Goal: Task Accomplishment & Management: Use online tool/utility

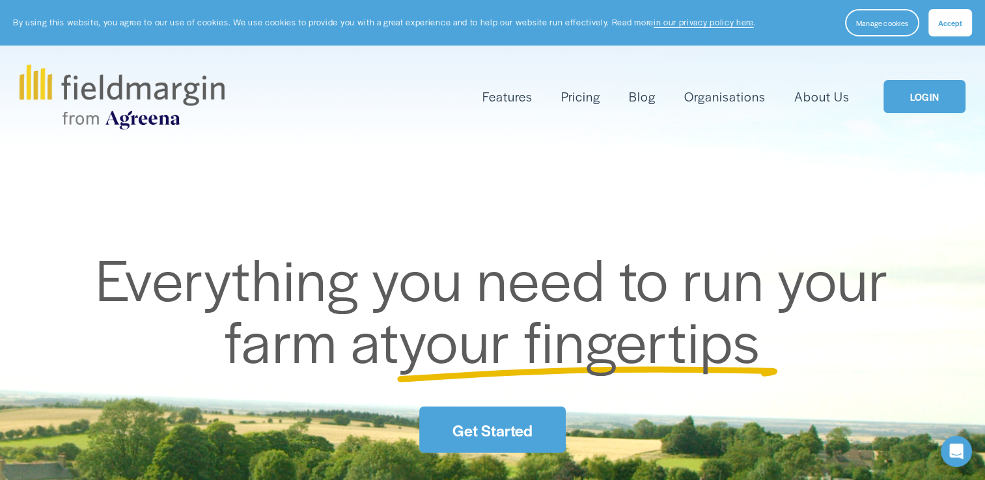
click at [920, 50] on div "Skip to Content Features Mapping" at bounding box center [492, 97] width 985 height 102
click at [923, 96] on link "LOGIN" at bounding box center [924, 96] width 82 height 33
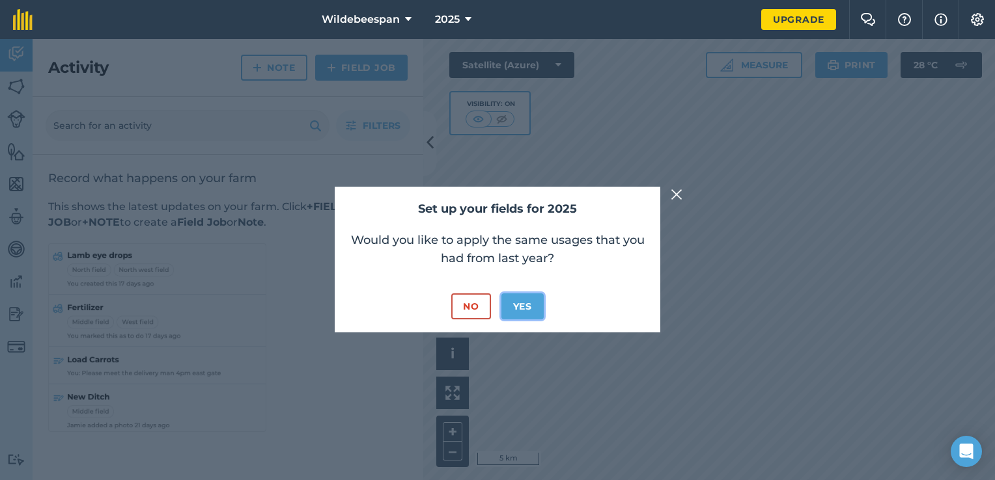
click at [531, 297] on button "Yes" at bounding box center [522, 307] width 42 height 26
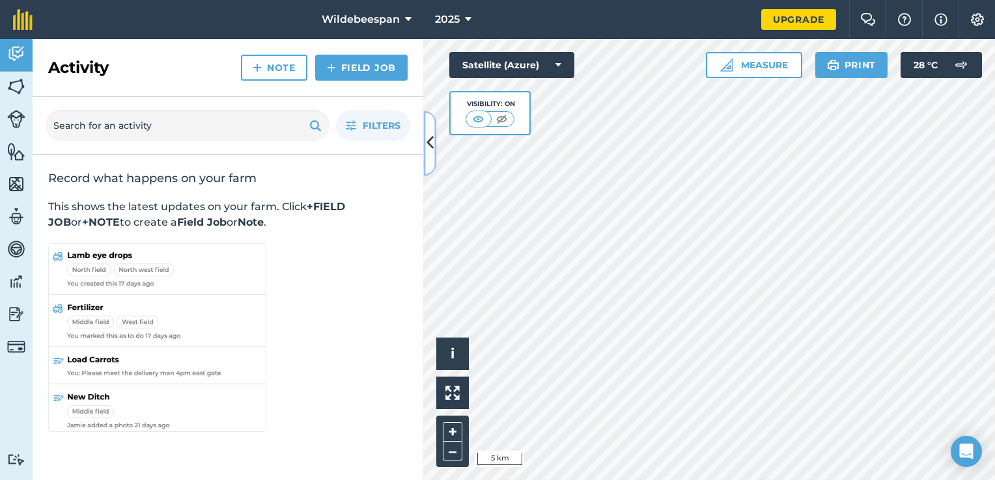
click at [428, 143] on icon at bounding box center [429, 143] width 7 height 23
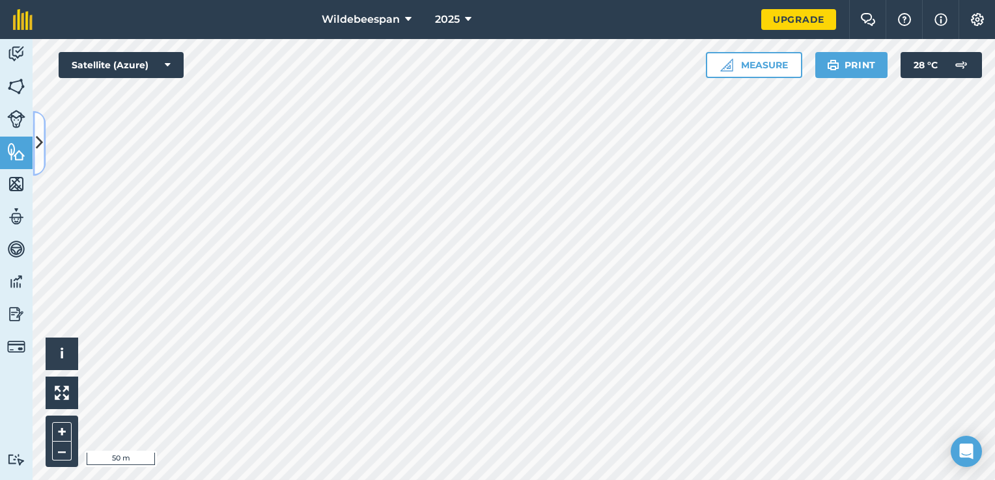
click at [38, 147] on icon at bounding box center [39, 143] width 7 height 23
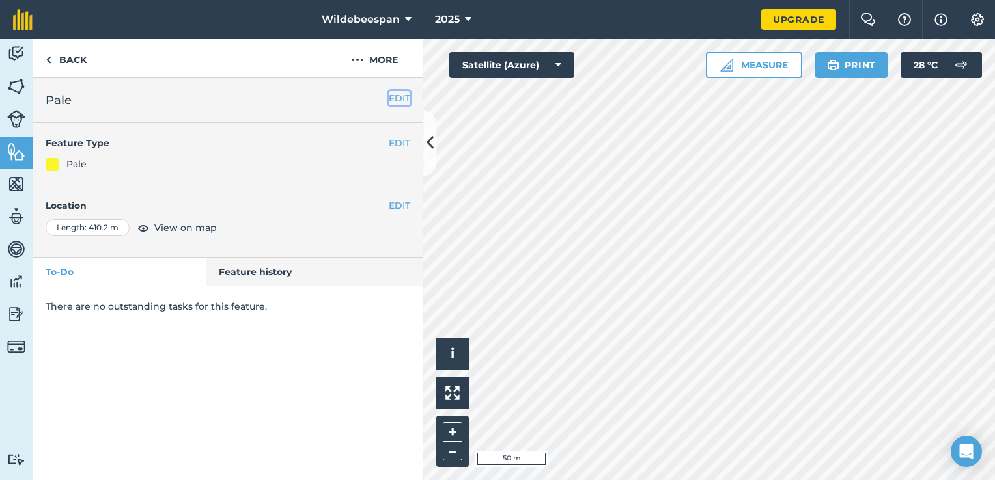
click at [400, 95] on button "EDIT" at bounding box center [399, 98] width 21 height 14
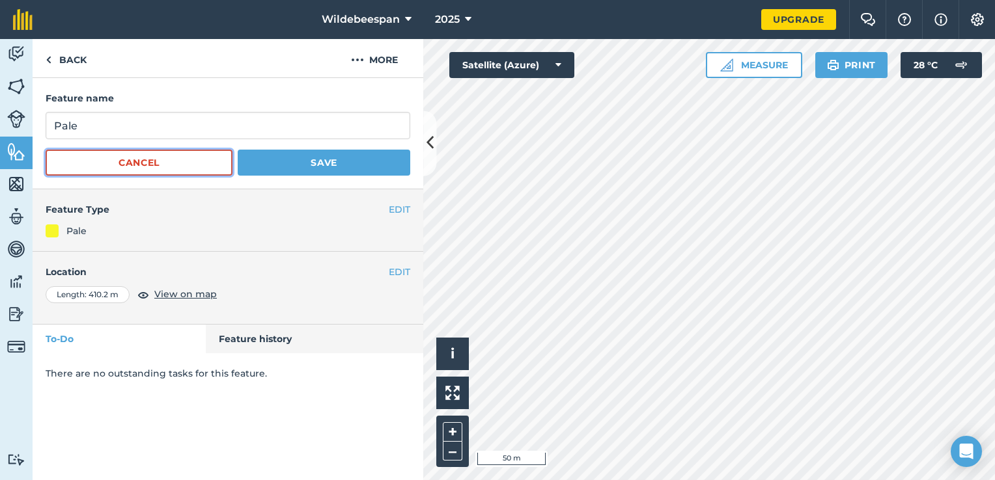
click at [205, 158] on button "Cancel" at bounding box center [139, 163] width 187 height 26
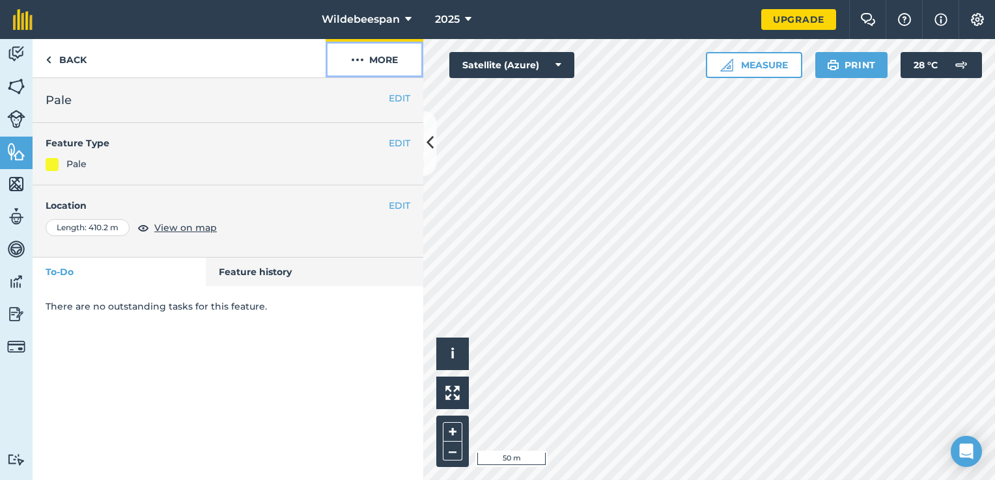
click at [391, 53] on button "More" at bounding box center [374, 58] width 98 height 38
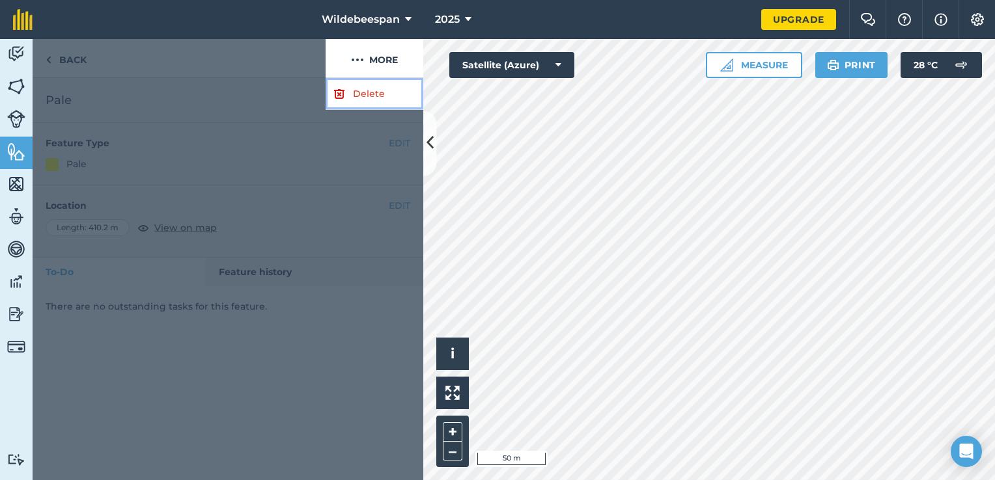
click at [370, 90] on link "Delete" at bounding box center [374, 94] width 98 height 32
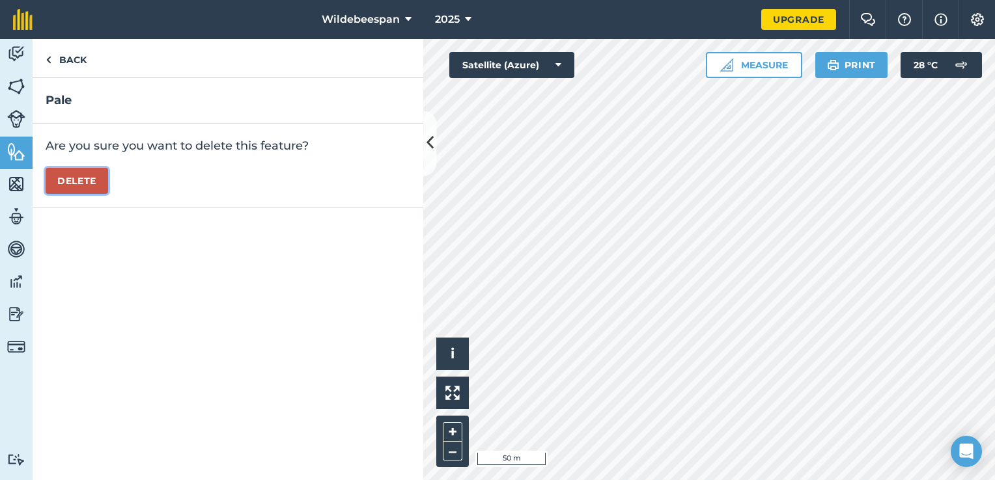
click at [90, 178] on button "Delete" at bounding box center [77, 181] width 62 height 26
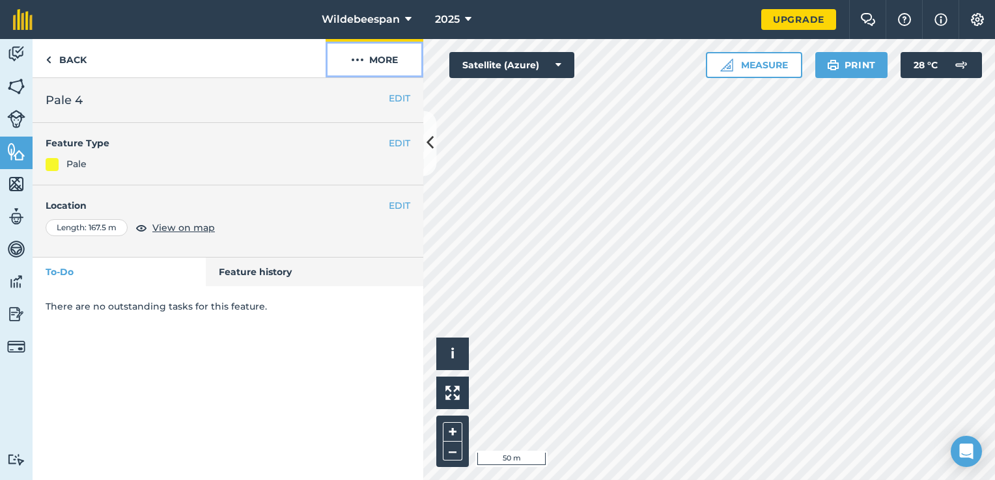
click at [379, 56] on button "More" at bounding box center [374, 58] width 98 height 38
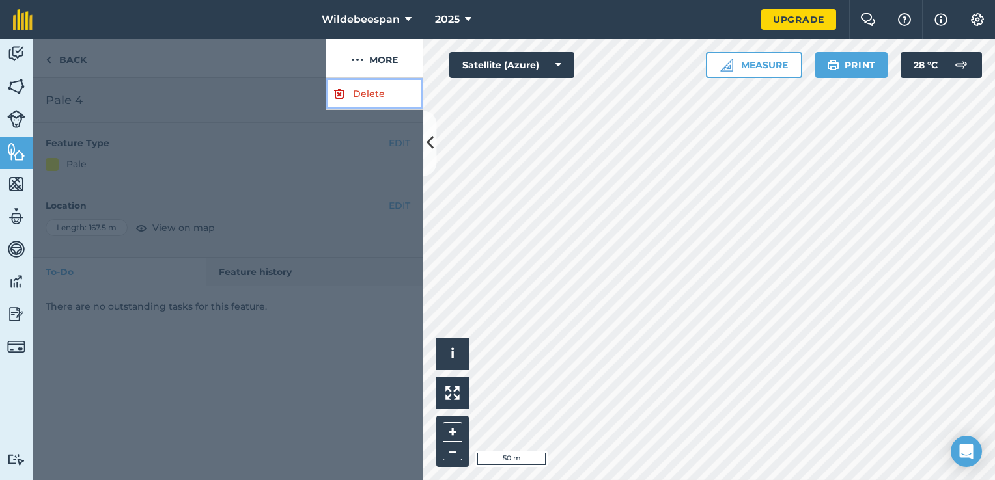
click at [371, 87] on link "Delete" at bounding box center [374, 94] width 98 height 32
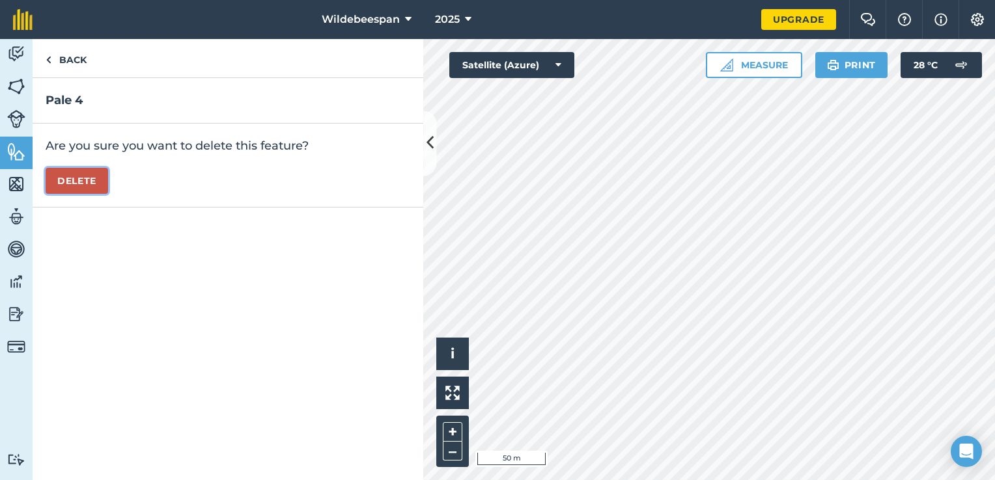
click at [88, 181] on button "Delete" at bounding box center [77, 181] width 62 height 26
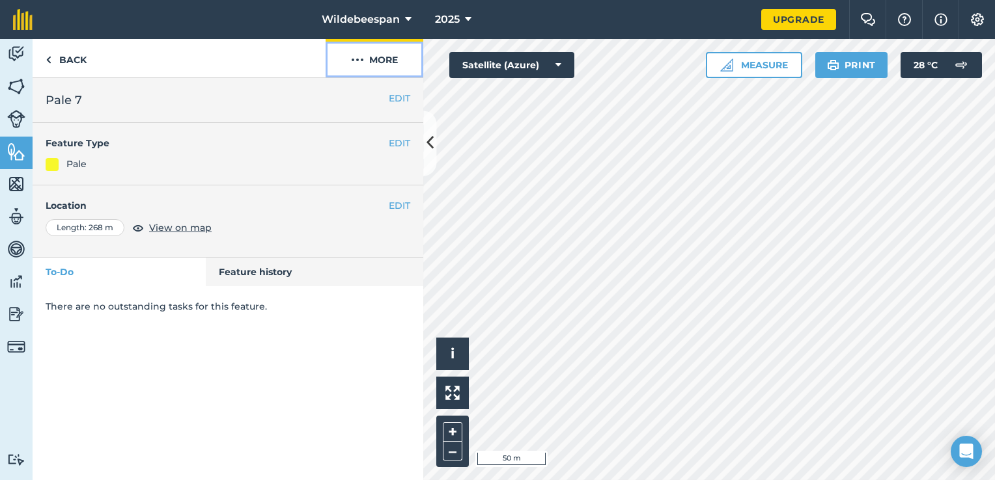
click at [374, 63] on button "More" at bounding box center [374, 58] width 98 height 38
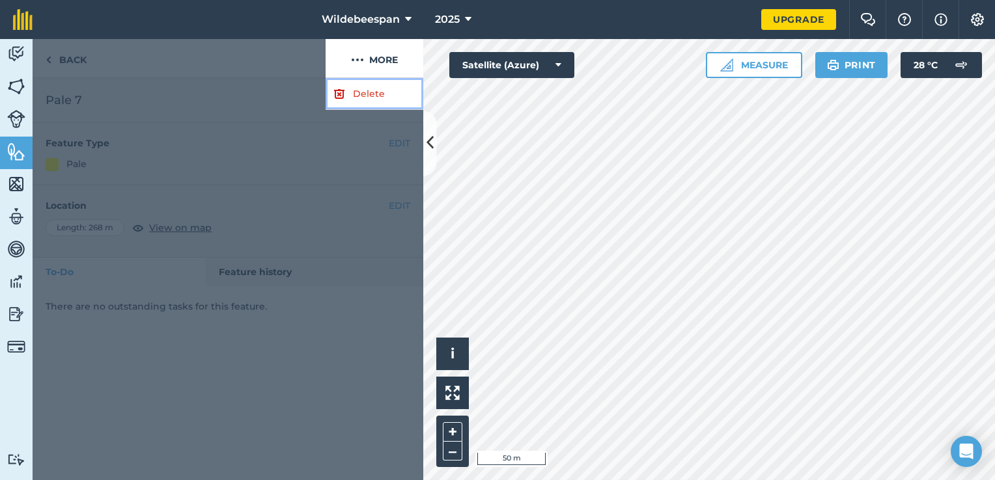
click at [369, 88] on link "Delete" at bounding box center [374, 94] width 98 height 32
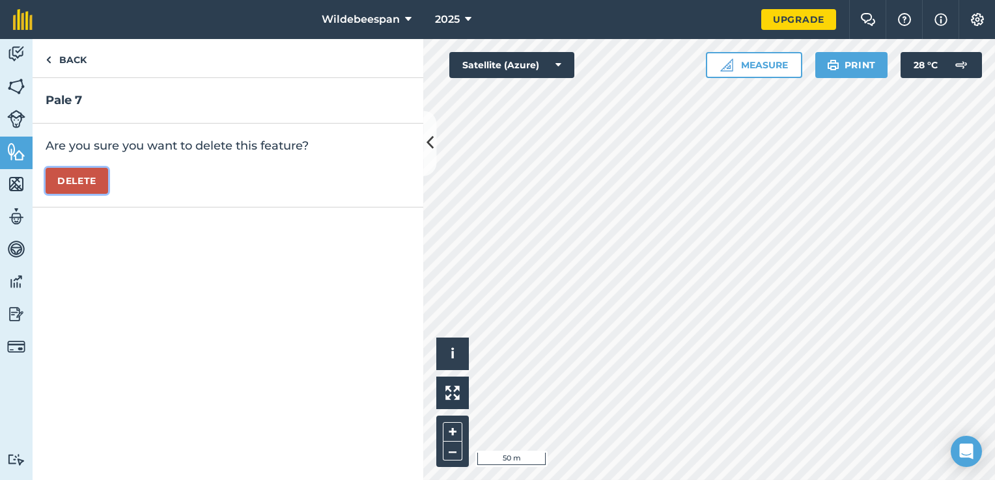
click at [93, 179] on button "Delete" at bounding box center [77, 181] width 62 height 26
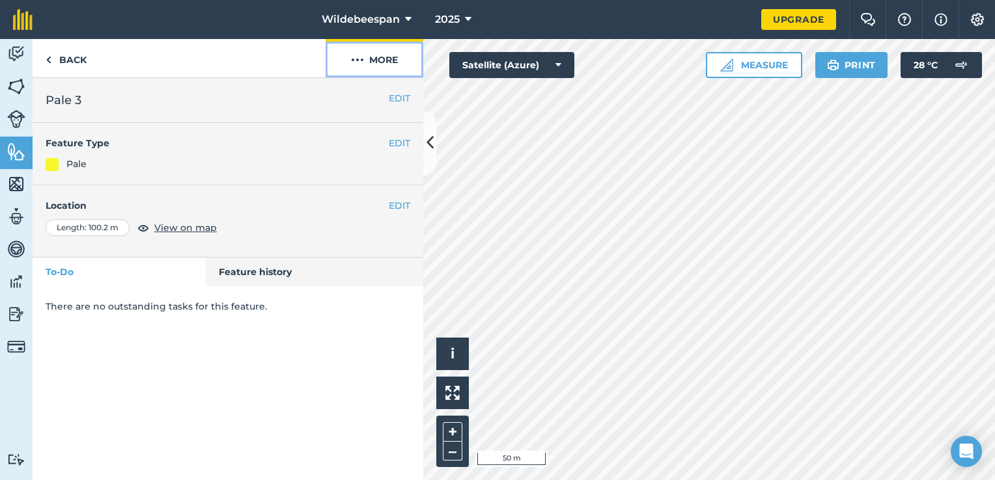
click at [380, 55] on button "More" at bounding box center [374, 58] width 98 height 38
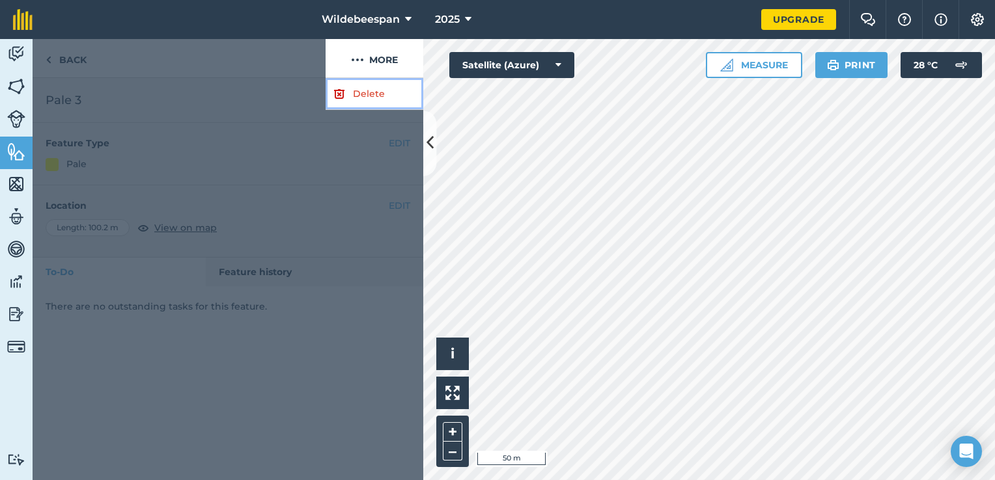
click at [363, 95] on link "Delete" at bounding box center [374, 94] width 98 height 32
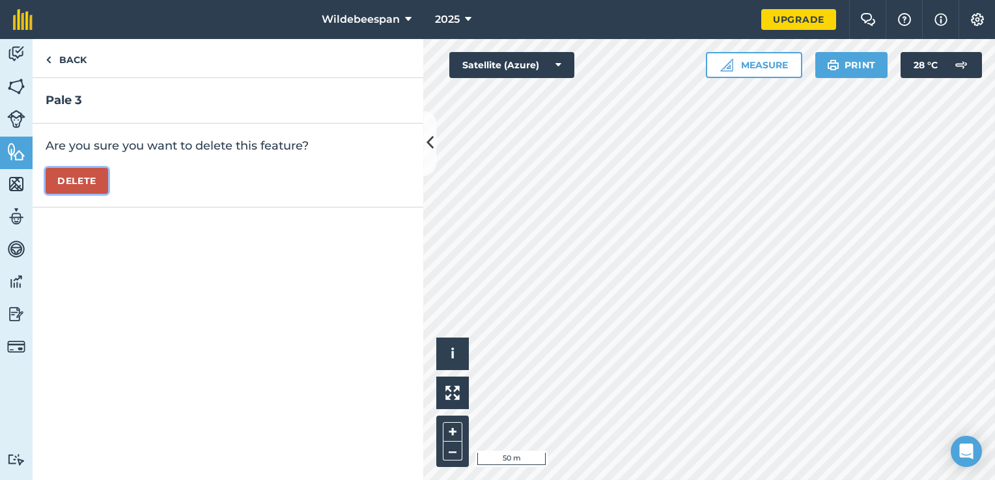
click at [85, 178] on button "Delete" at bounding box center [77, 181] width 62 height 26
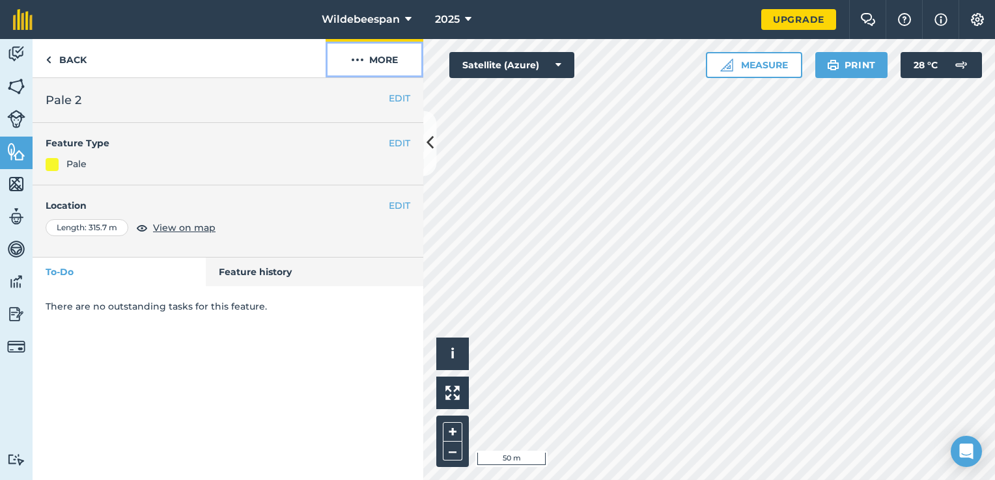
click at [378, 54] on button "More" at bounding box center [374, 58] width 98 height 38
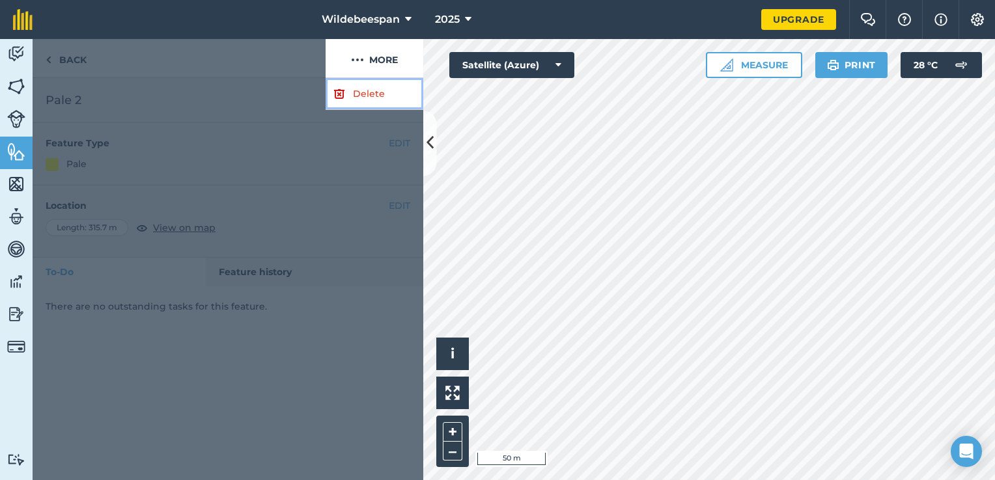
click at [359, 84] on link "Delete" at bounding box center [374, 94] width 98 height 32
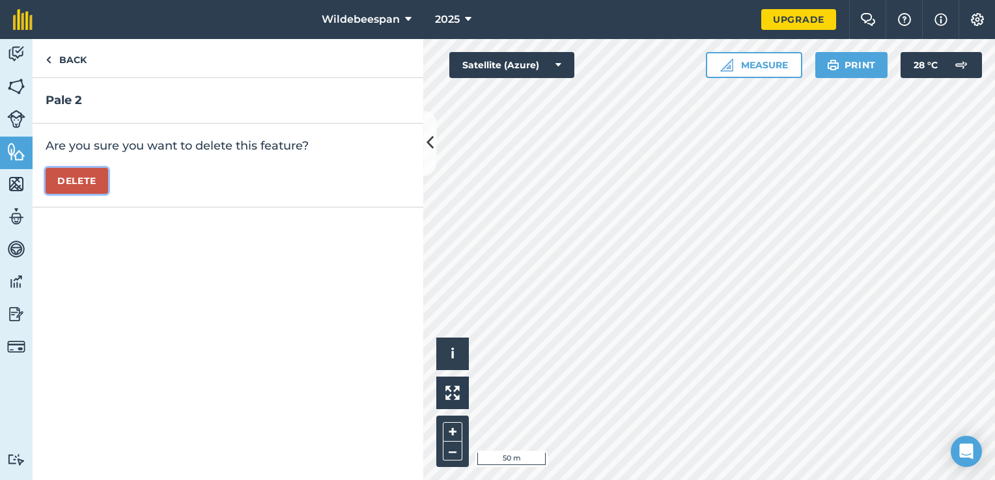
click at [83, 171] on button "Delete" at bounding box center [77, 181] width 62 height 26
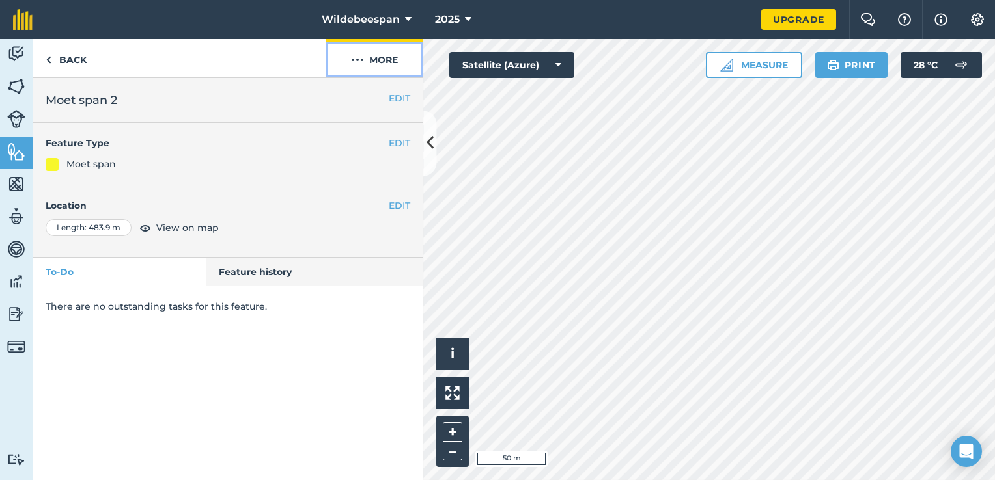
click at [387, 57] on button "More" at bounding box center [374, 58] width 98 height 38
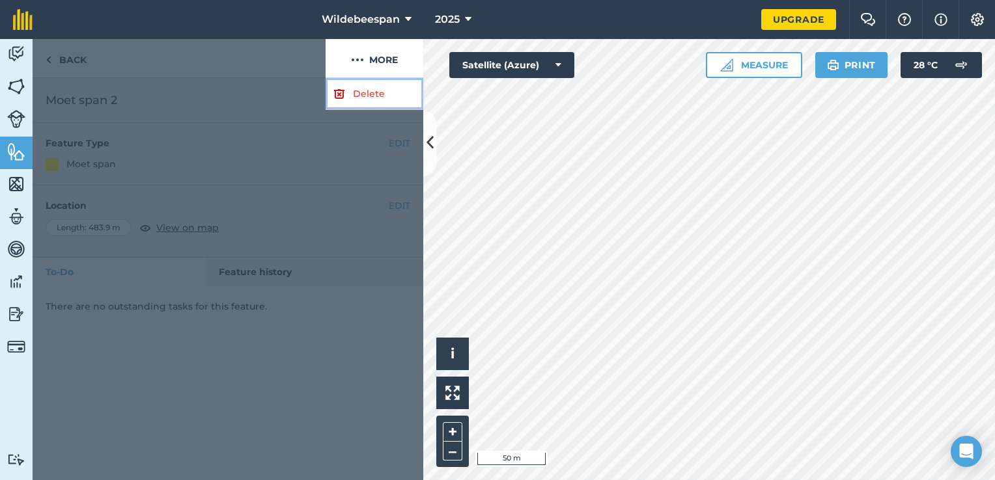
click at [367, 90] on link "Delete" at bounding box center [374, 94] width 98 height 32
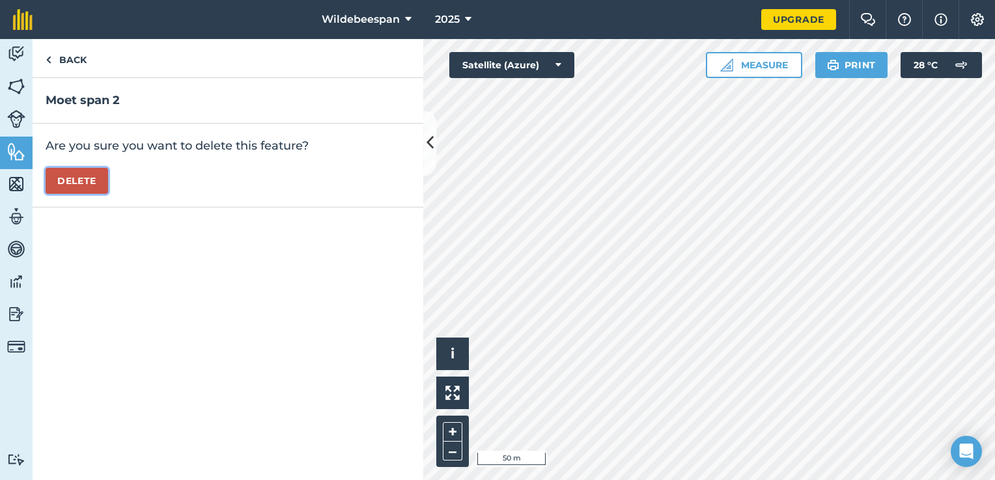
click at [72, 182] on button "Delete" at bounding box center [77, 181] width 62 height 26
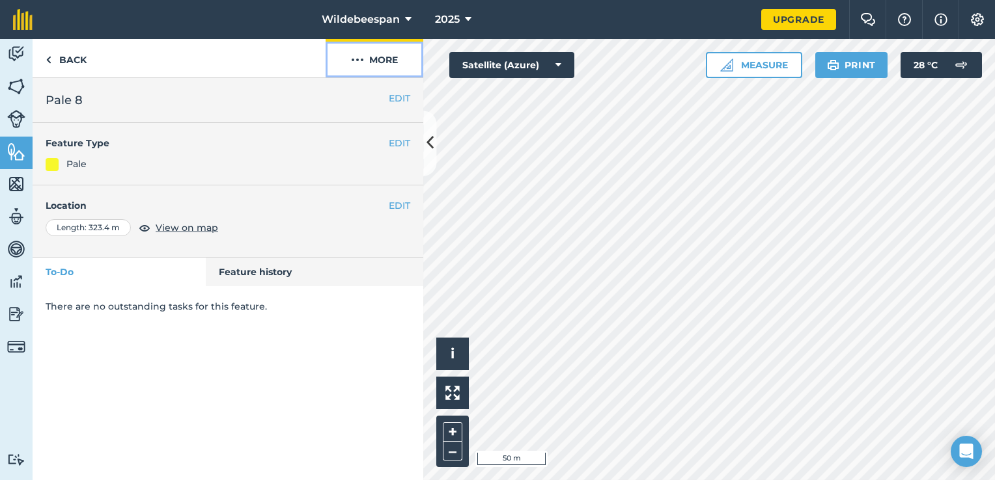
click at [381, 53] on button "More" at bounding box center [374, 58] width 98 height 38
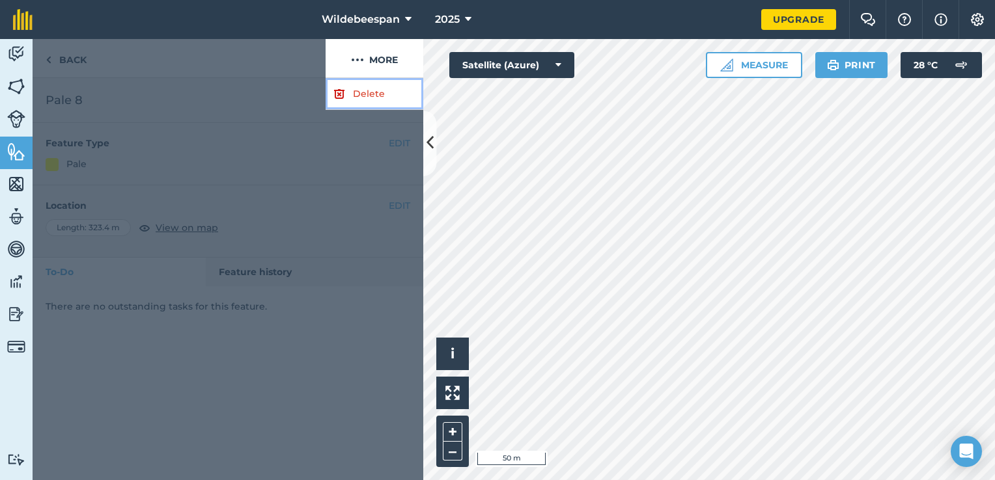
click at [379, 93] on link "Delete" at bounding box center [374, 94] width 98 height 32
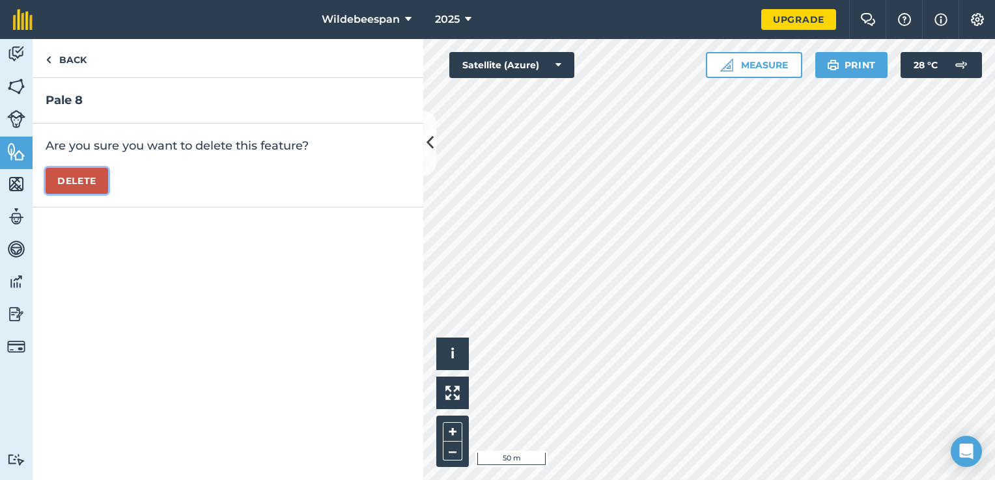
click at [82, 181] on button "Delete" at bounding box center [77, 181] width 62 height 26
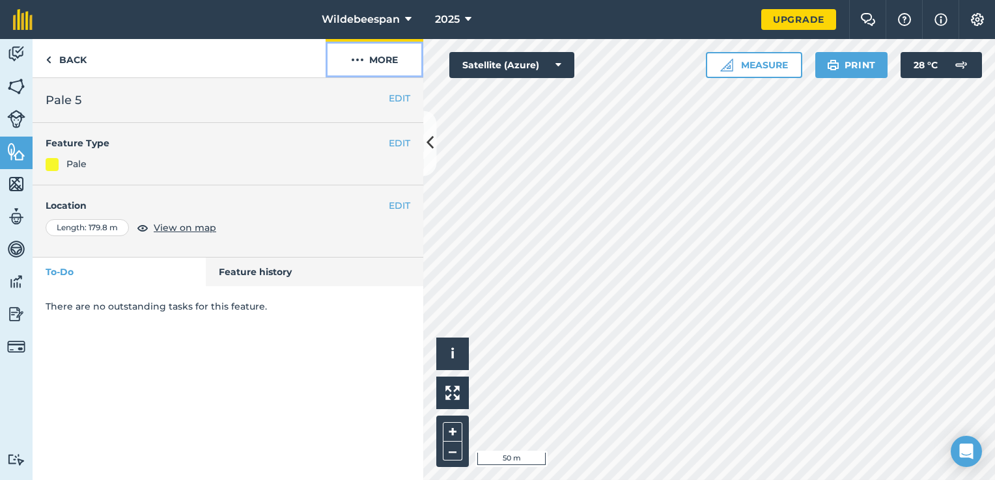
click at [373, 56] on button "More" at bounding box center [374, 58] width 98 height 38
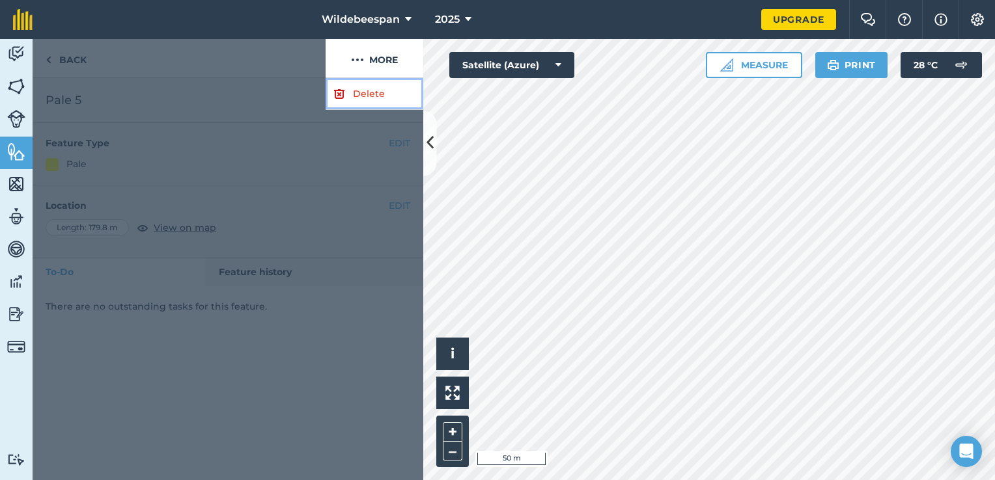
click at [363, 95] on link "Delete" at bounding box center [374, 94] width 98 height 32
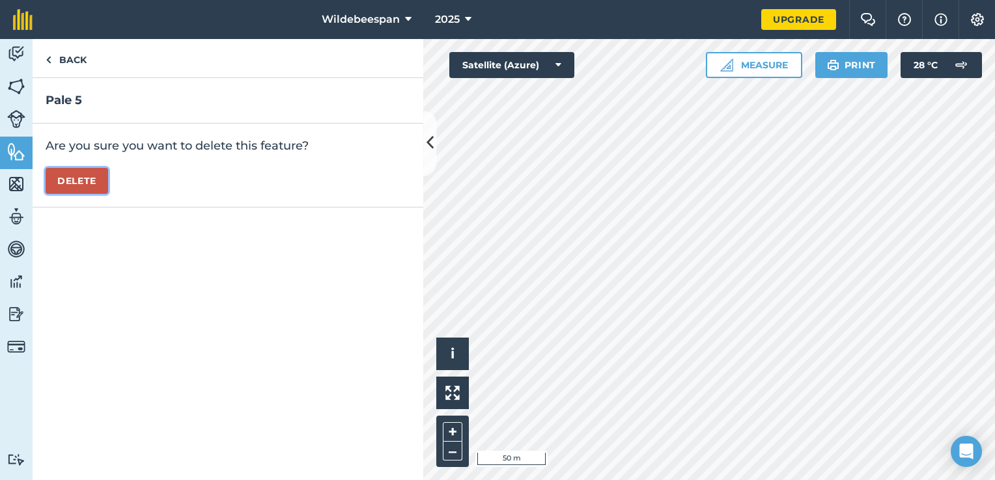
click at [67, 181] on button "Delete" at bounding box center [77, 181] width 62 height 26
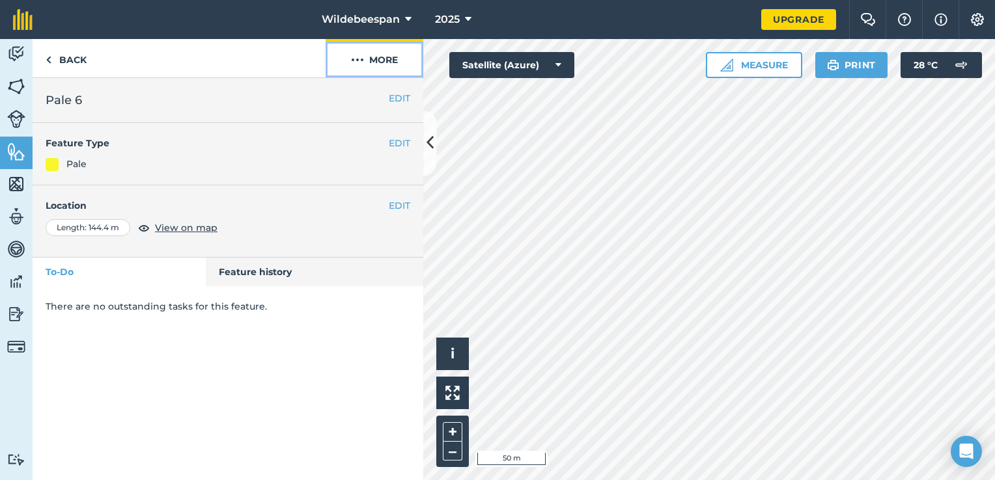
click at [387, 63] on button "More" at bounding box center [374, 58] width 98 height 38
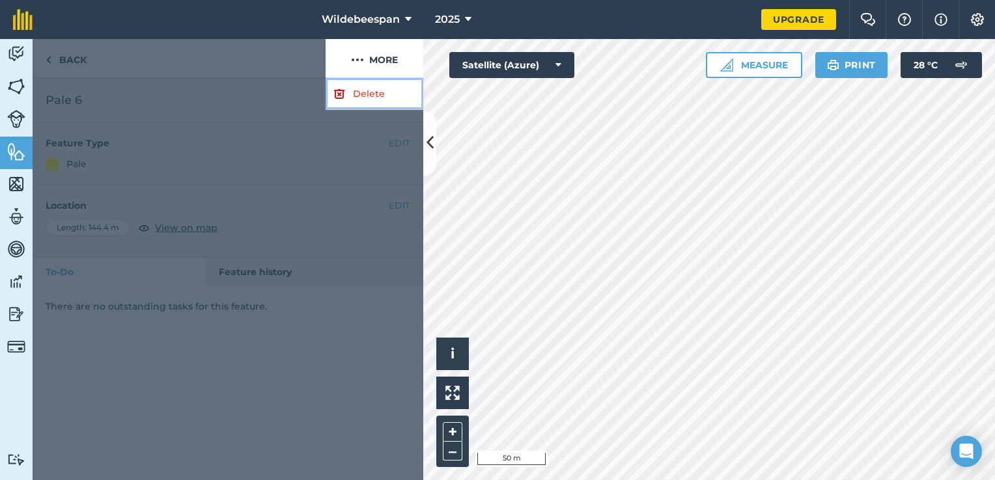
click at [364, 87] on link "Delete" at bounding box center [374, 94] width 98 height 32
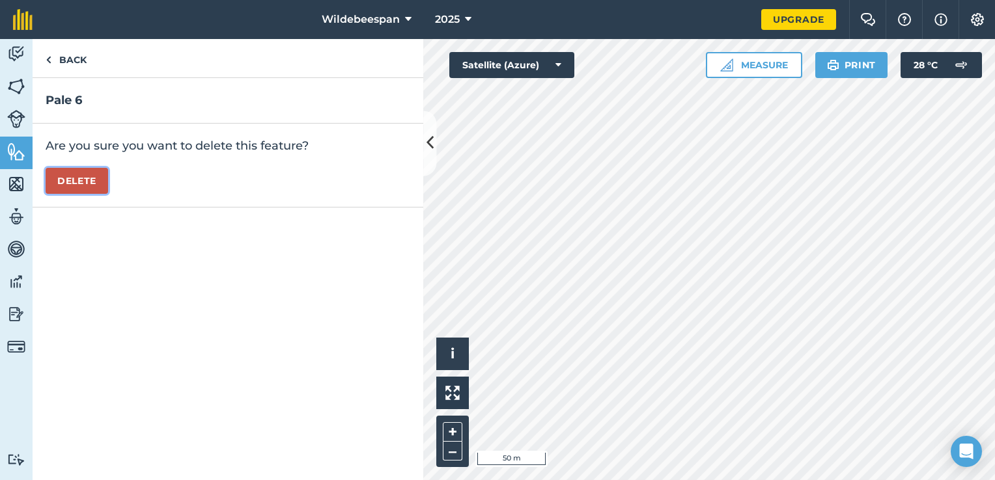
click at [90, 178] on button "Delete" at bounding box center [77, 181] width 62 height 26
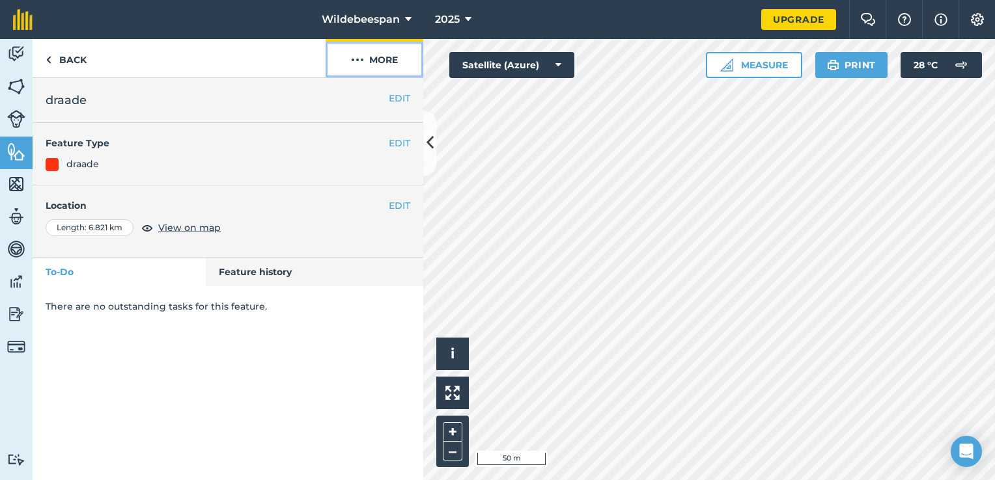
click at [391, 56] on button "More" at bounding box center [374, 58] width 98 height 38
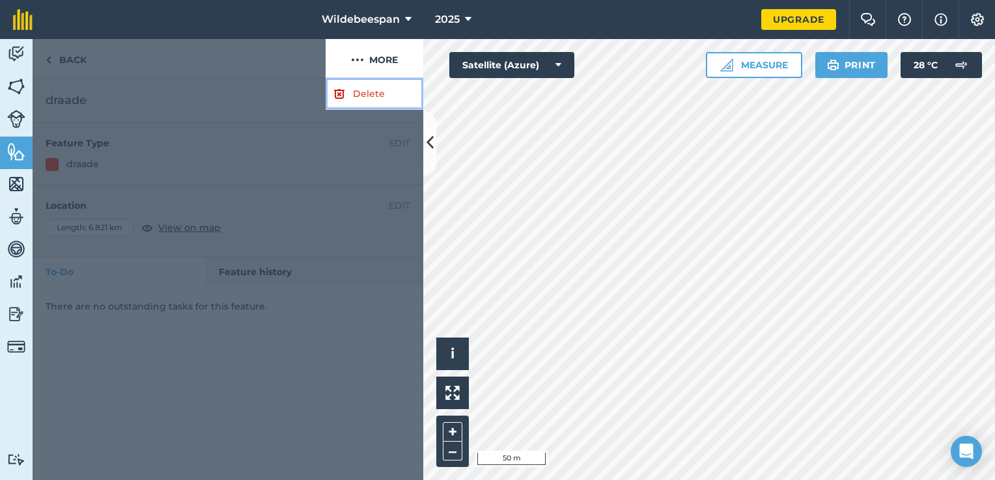
click at [368, 90] on link "Delete" at bounding box center [374, 94] width 98 height 32
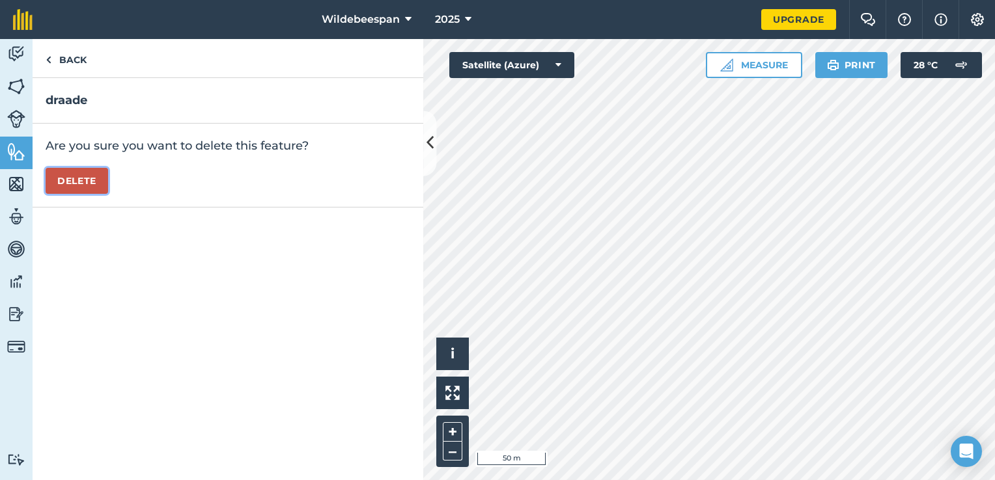
click at [86, 181] on button "Delete" at bounding box center [77, 181] width 62 height 26
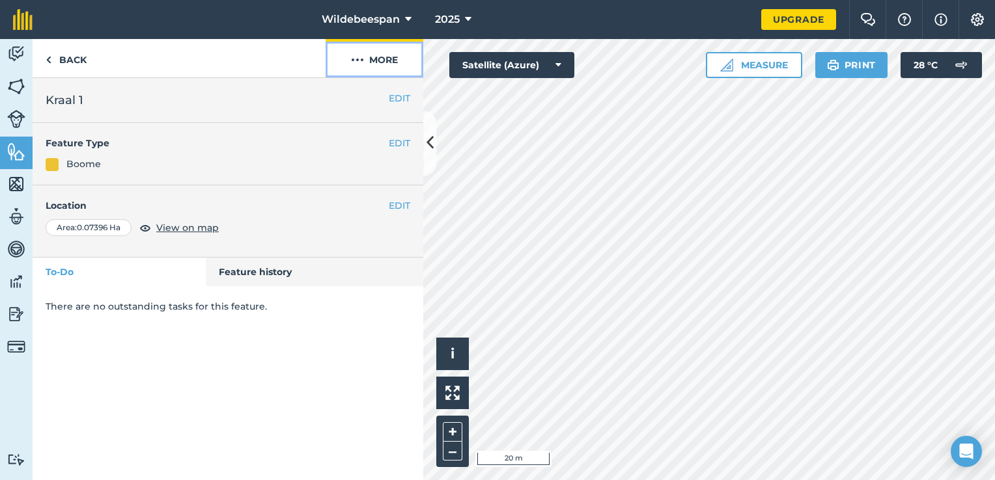
click at [379, 64] on button "More" at bounding box center [374, 58] width 98 height 38
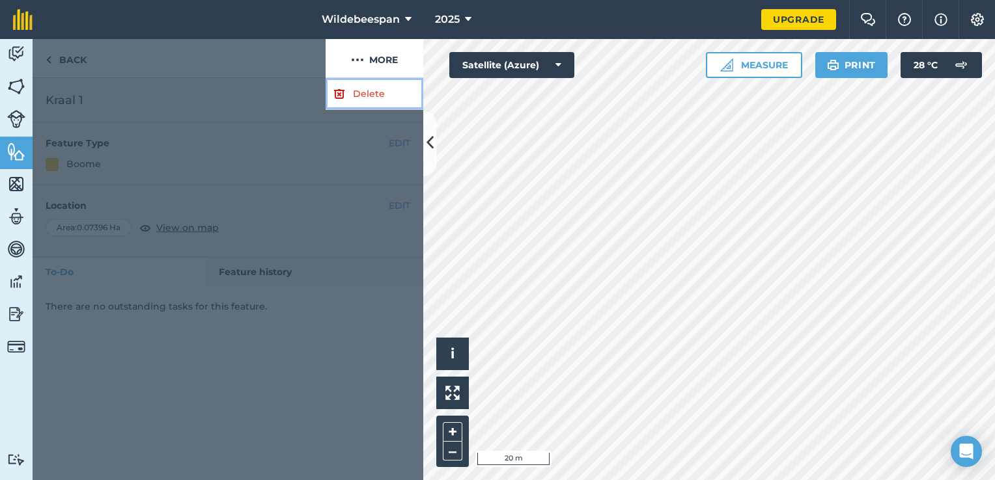
click at [365, 96] on link "Delete" at bounding box center [374, 94] width 98 height 32
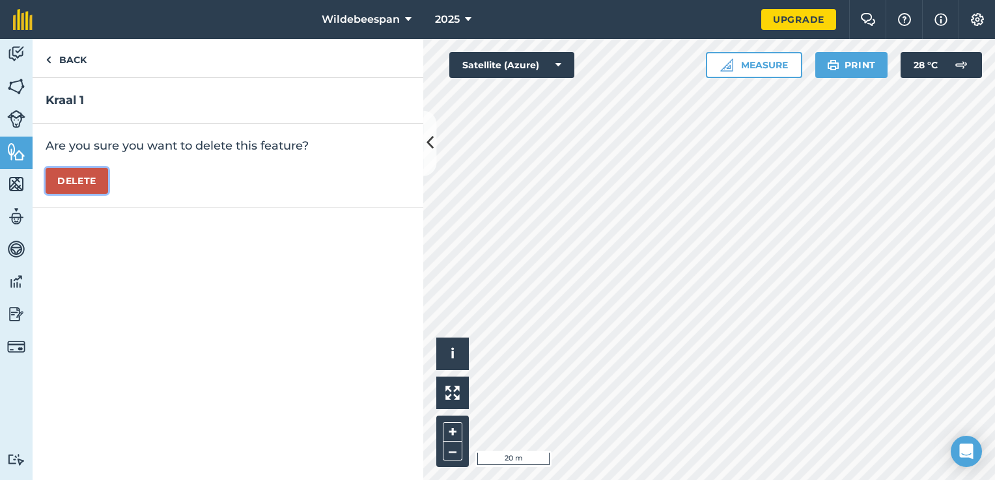
click at [87, 172] on button "Delete" at bounding box center [77, 181] width 62 height 26
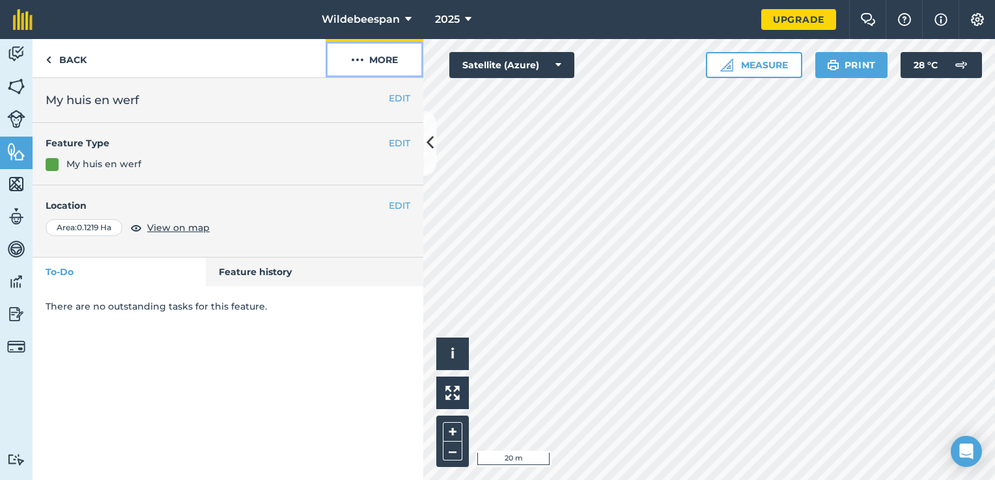
click at [390, 57] on button "More" at bounding box center [374, 58] width 98 height 38
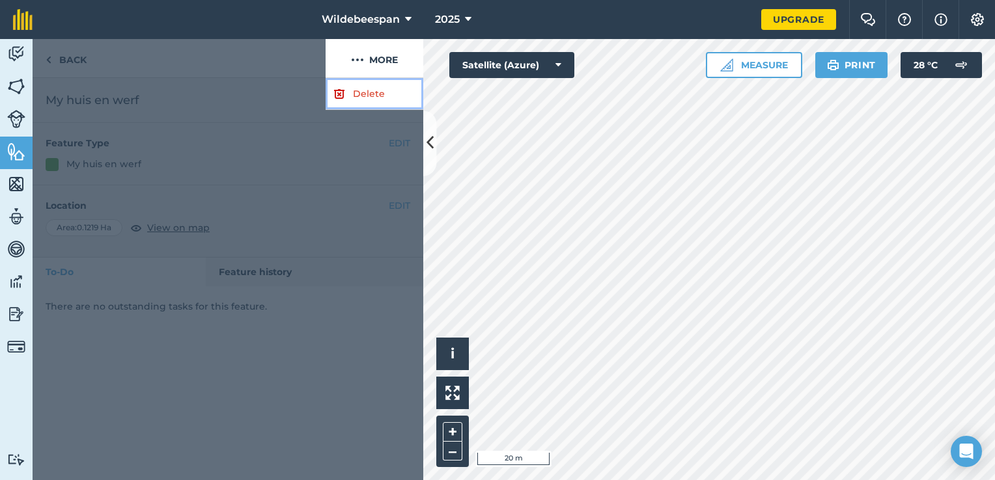
click at [365, 89] on link "Delete" at bounding box center [374, 94] width 98 height 32
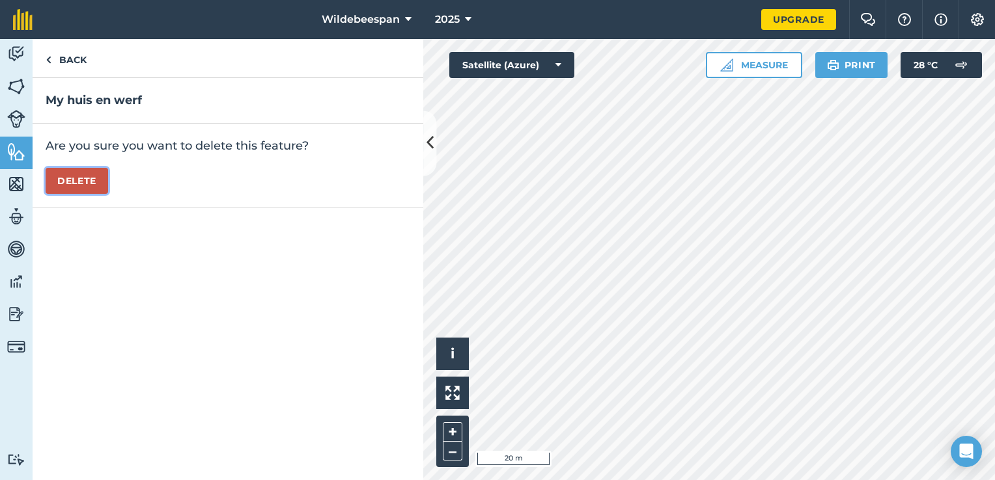
click at [83, 176] on button "Delete" at bounding box center [77, 181] width 62 height 26
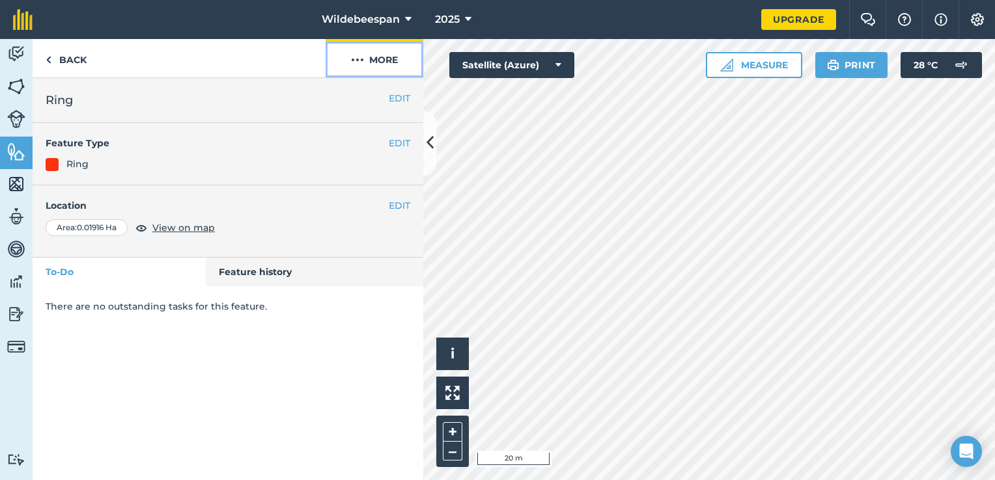
click at [385, 58] on button "More" at bounding box center [374, 58] width 98 height 38
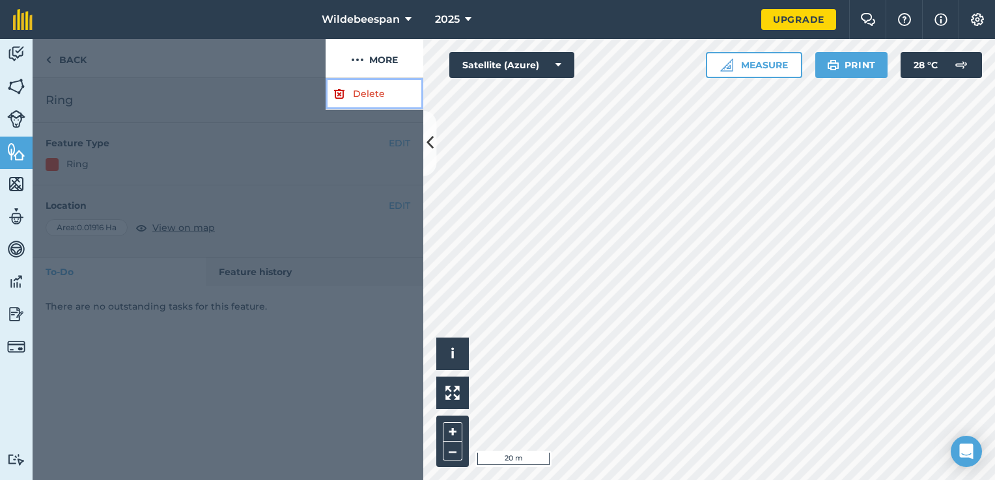
click at [371, 85] on link "Delete" at bounding box center [374, 94] width 98 height 32
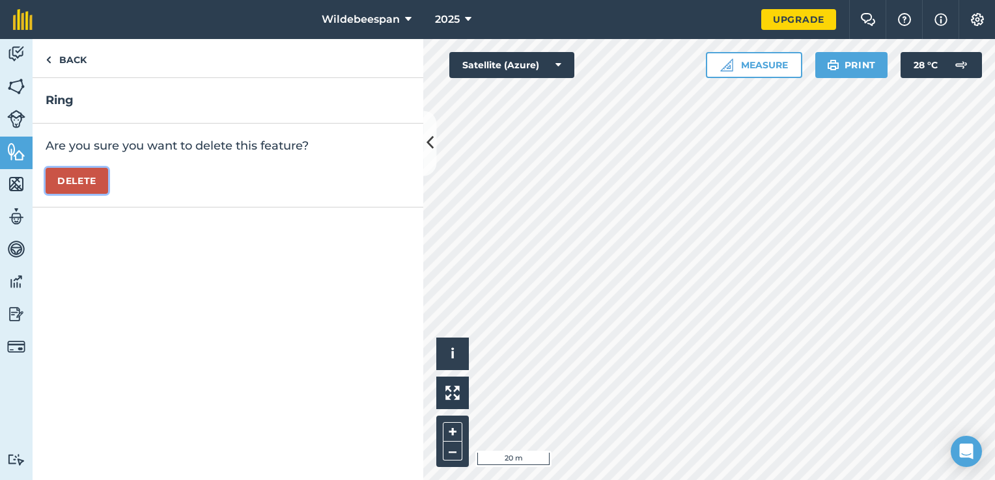
click at [81, 182] on button "Delete" at bounding box center [77, 181] width 62 height 26
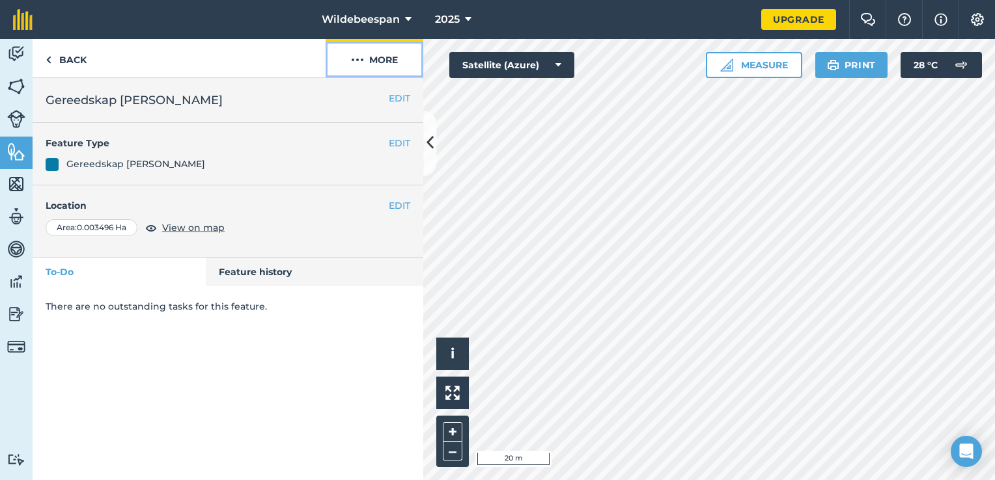
click at [388, 57] on button "More" at bounding box center [374, 58] width 98 height 38
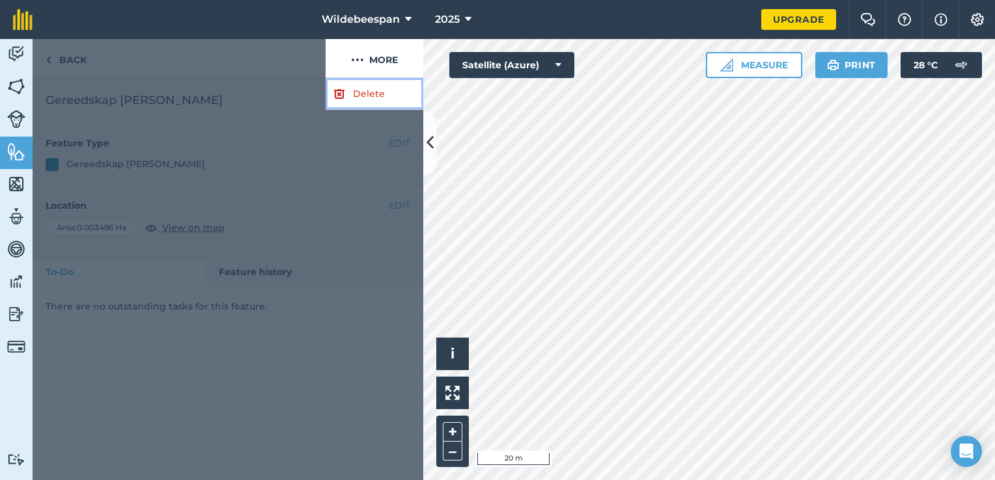
click at [376, 85] on link "Delete" at bounding box center [374, 94] width 98 height 32
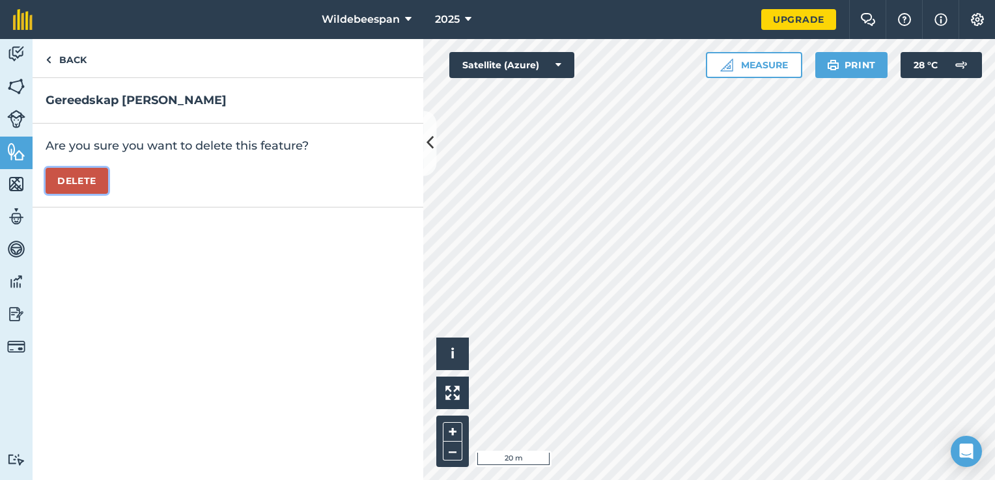
click at [83, 182] on button "Delete" at bounding box center [77, 181] width 62 height 26
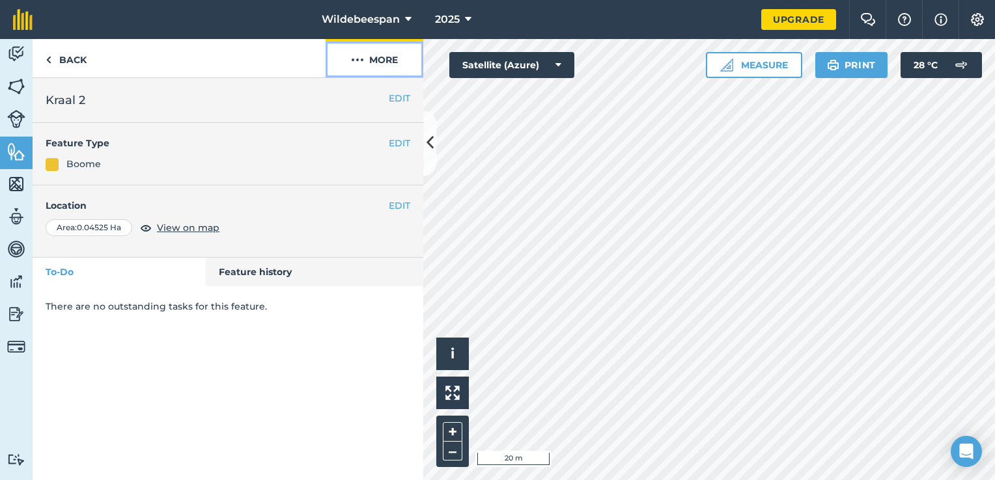
click at [376, 53] on button "More" at bounding box center [374, 58] width 98 height 38
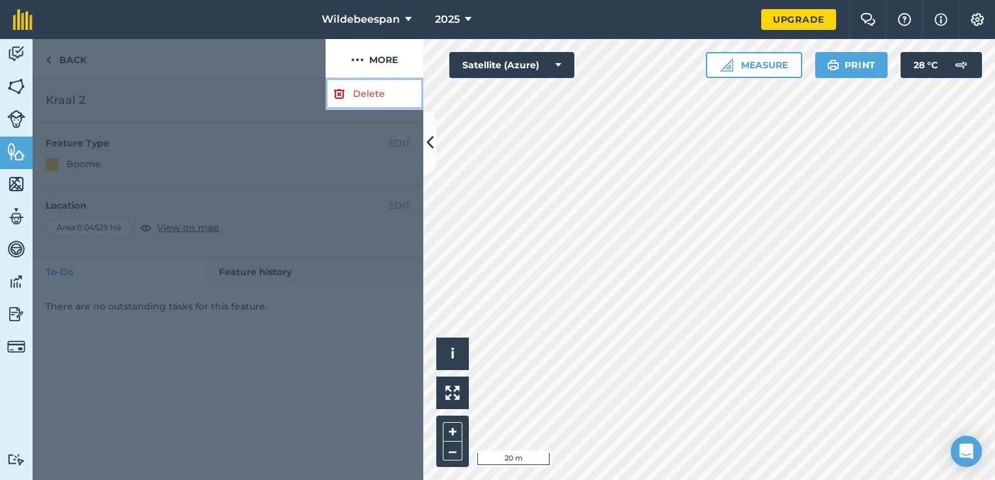
click at [362, 90] on link "Delete" at bounding box center [374, 94] width 98 height 32
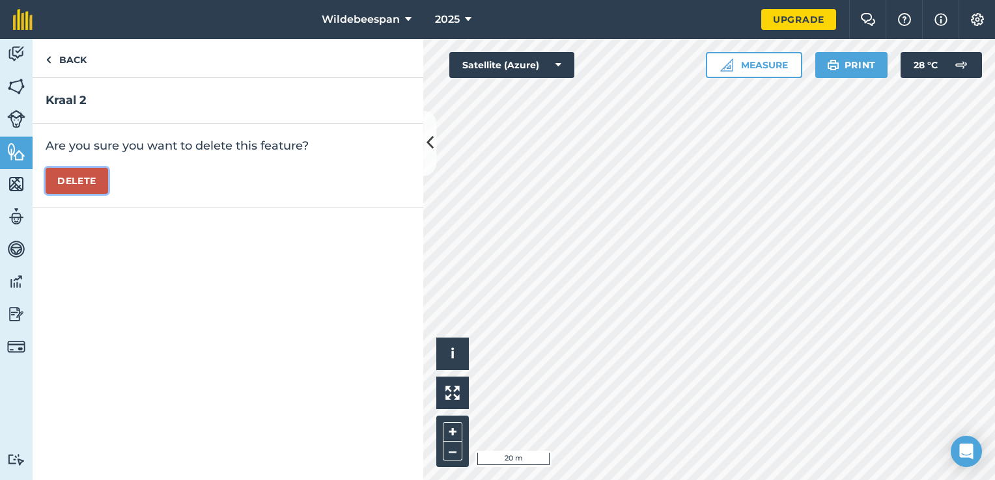
click at [79, 184] on button "Delete" at bounding box center [77, 181] width 62 height 26
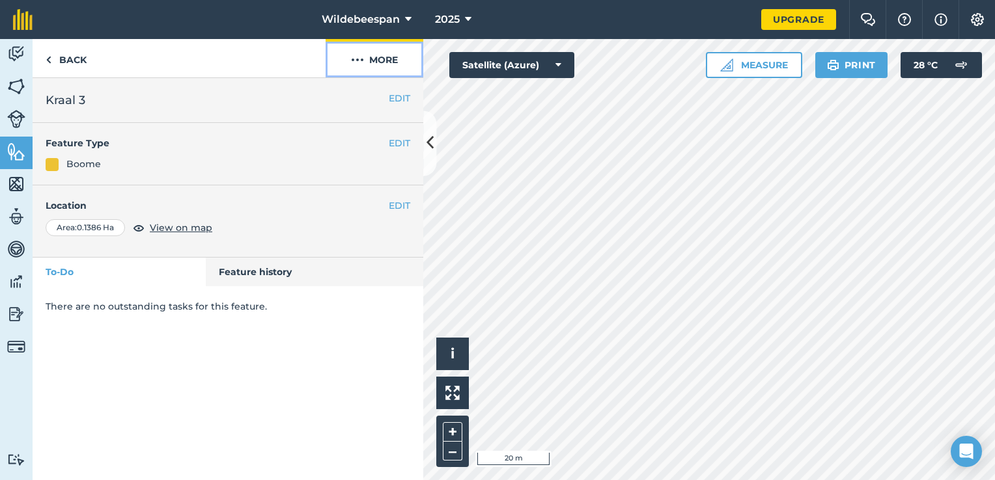
click at [389, 64] on button "More" at bounding box center [374, 58] width 98 height 38
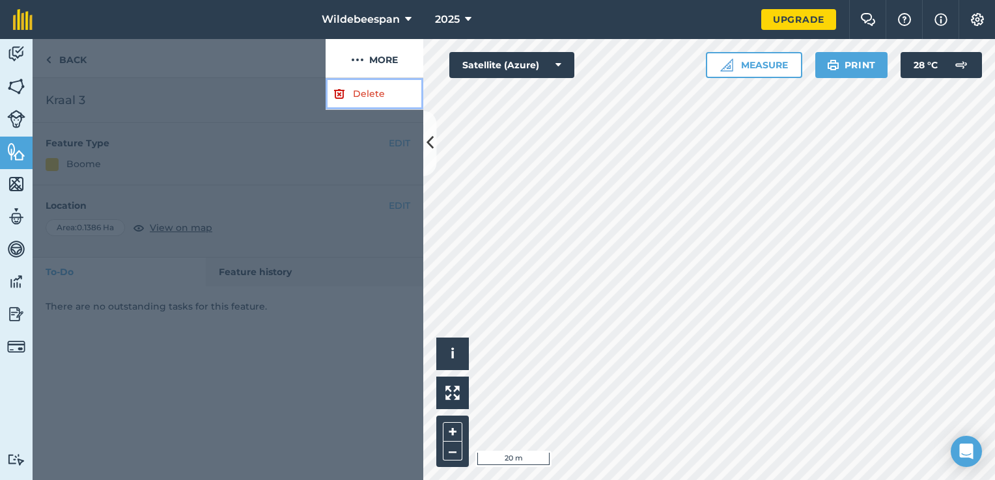
click at [363, 94] on link "Delete" at bounding box center [374, 94] width 98 height 32
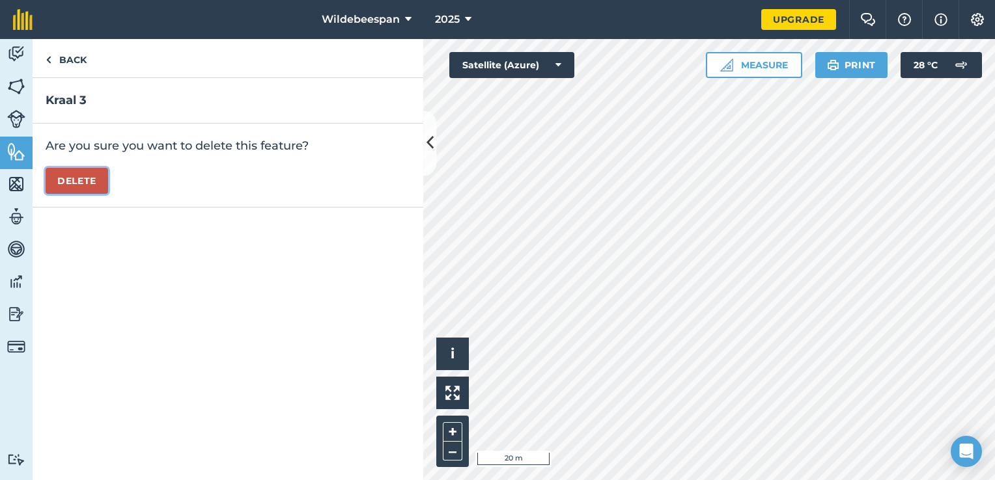
click at [86, 178] on button "Delete" at bounding box center [77, 181] width 62 height 26
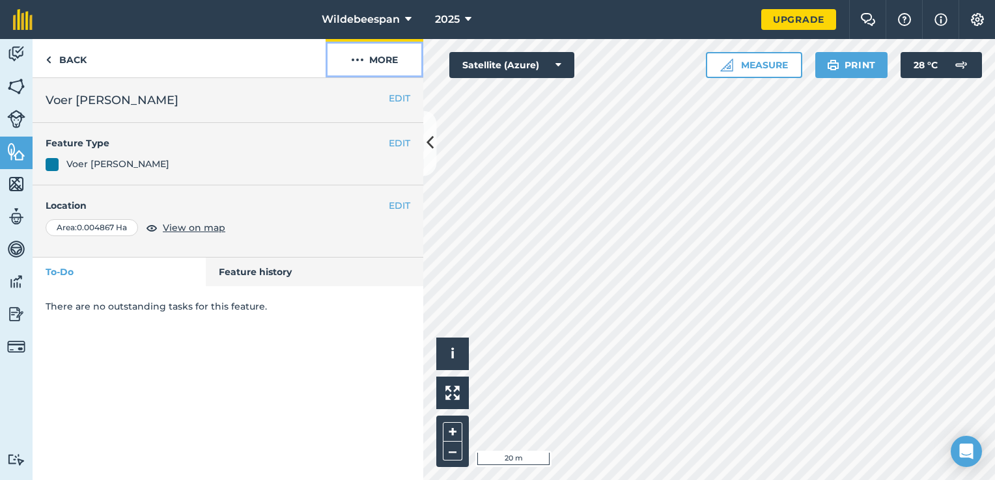
click at [375, 58] on button "More" at bounding box center [374, 58] width 98 height 38
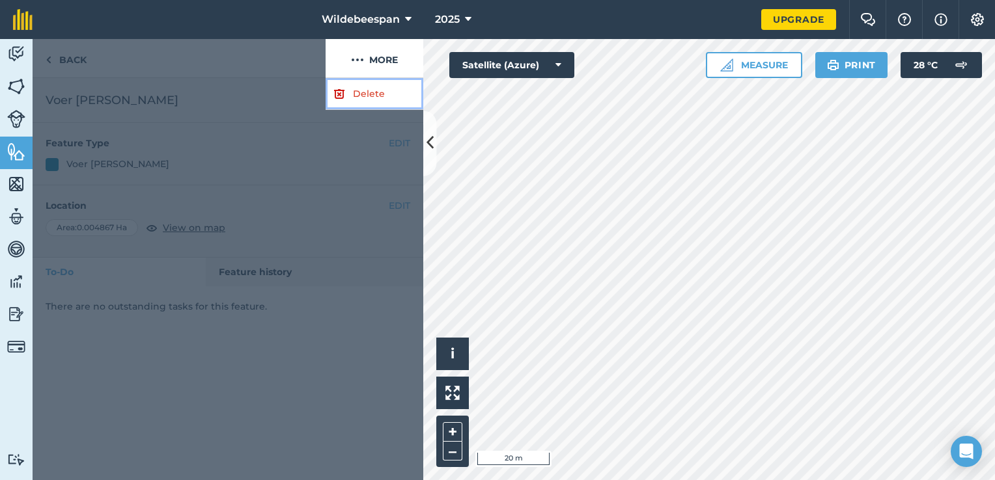
click at [373, 87] on link "Delete" at bounding box center [374, 94] width 98 height 32
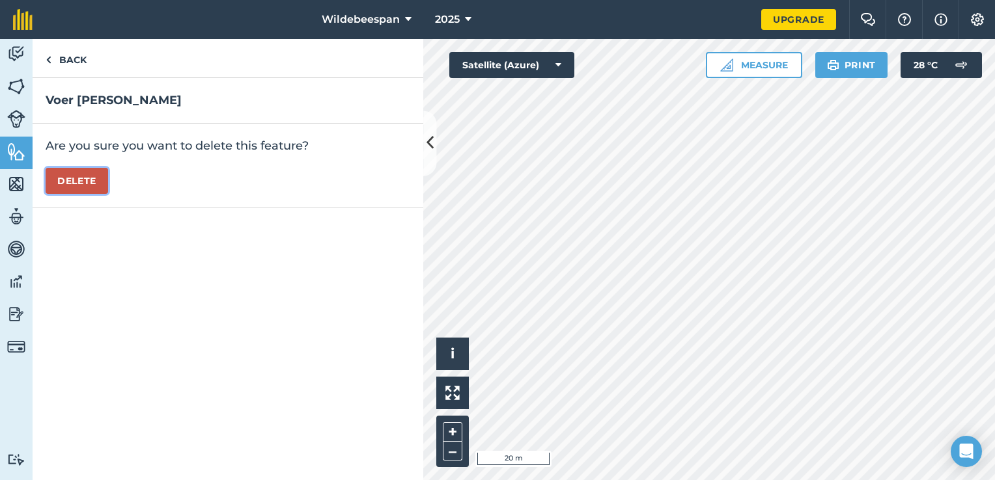
click at [84, 184] on button "Delete" at bounding box center [77, 181] width 62 height 26
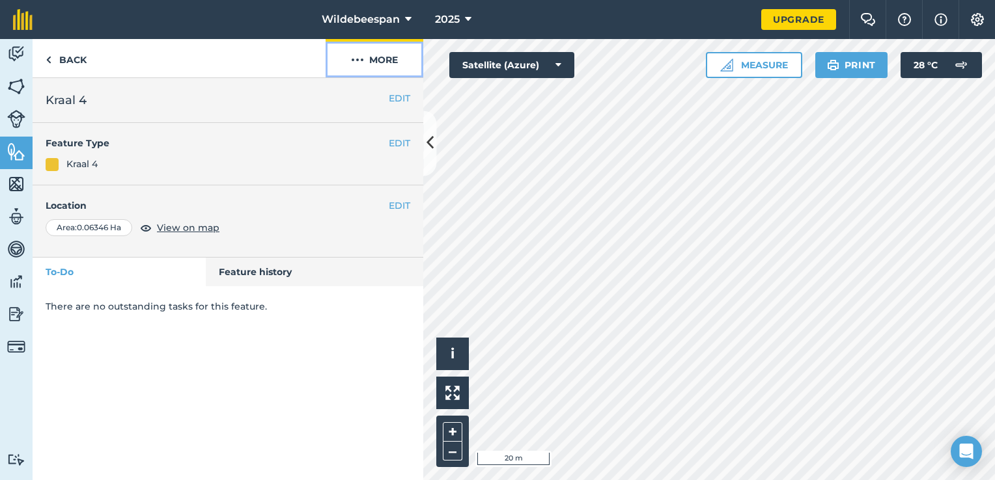
click at [381, 54] on button "More" at bounding box center [374, 58] width 98 height 38
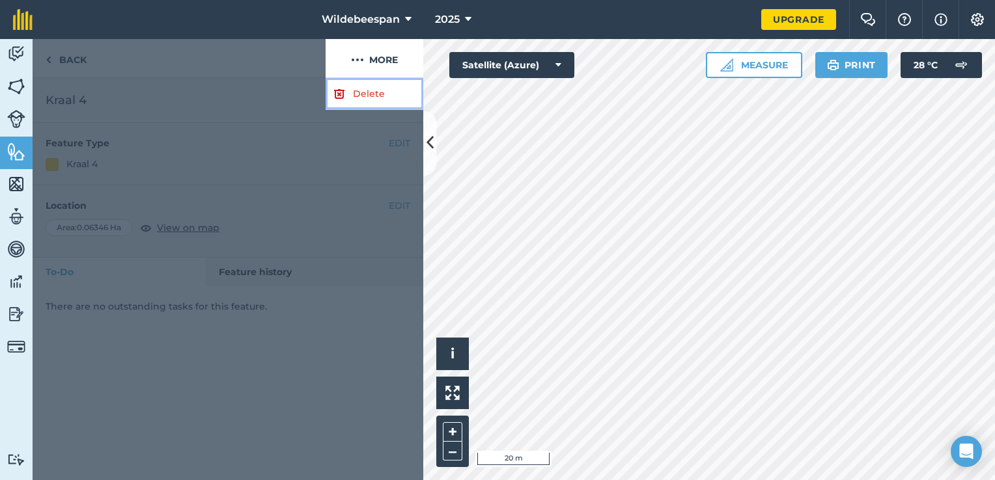
click at [366, 89] on link "Delete" at bounding box center [374, 94] width 98 height 32
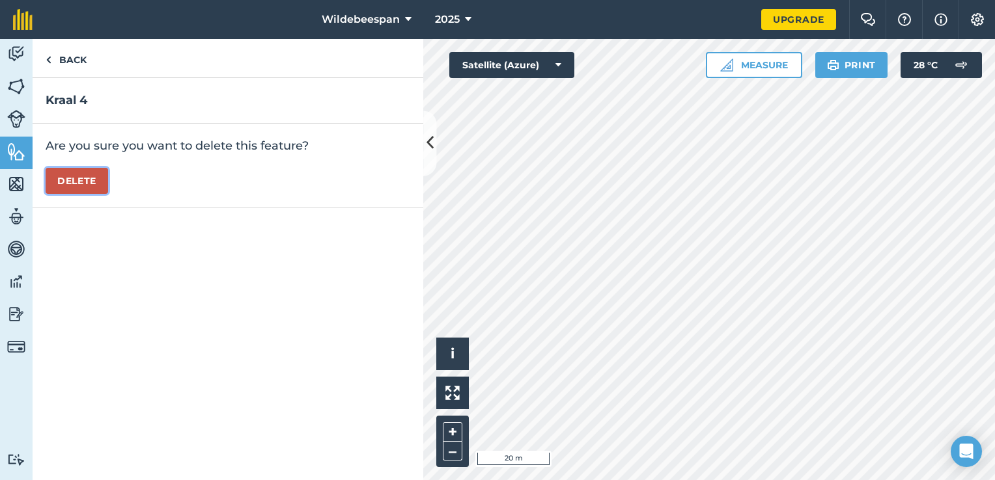
click at [84, 184] on button "Delete" at bounding box center [77, 181] width 62 height 26
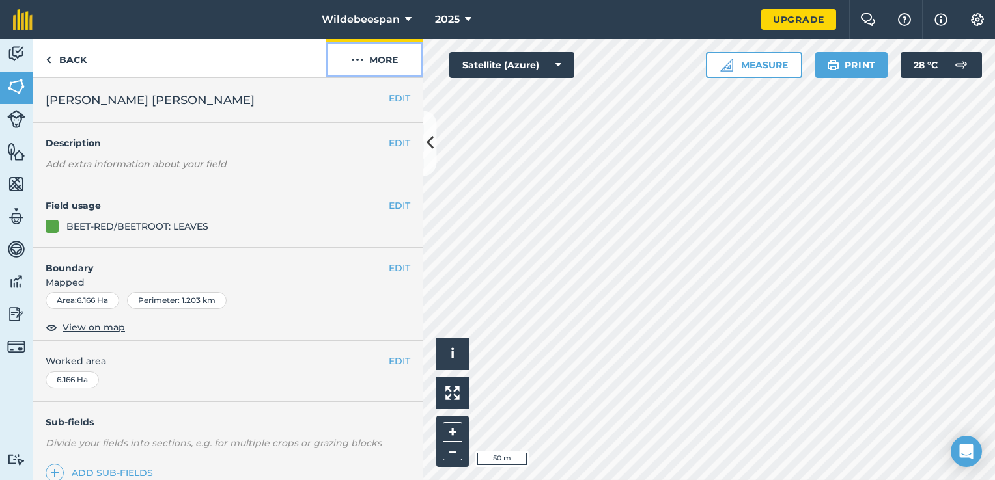
click at [378, 53] on button "More" at bounding box center [374, 58] width 98 height 38
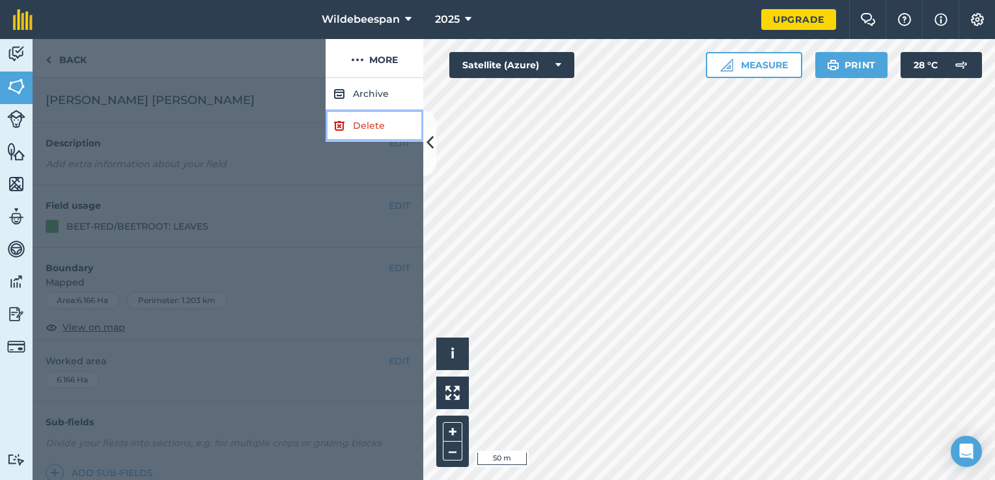
click at [379, 126] on link "Delete" at bounding box center [374, 126] width 98 height 32
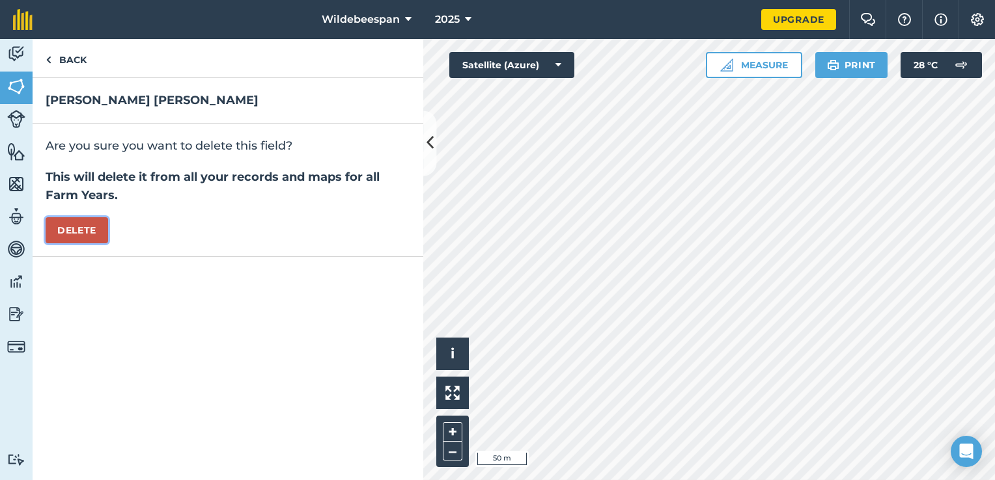
click at [77, 227] on button "Delete" at bounding box center [77, 230] width 62 height 26
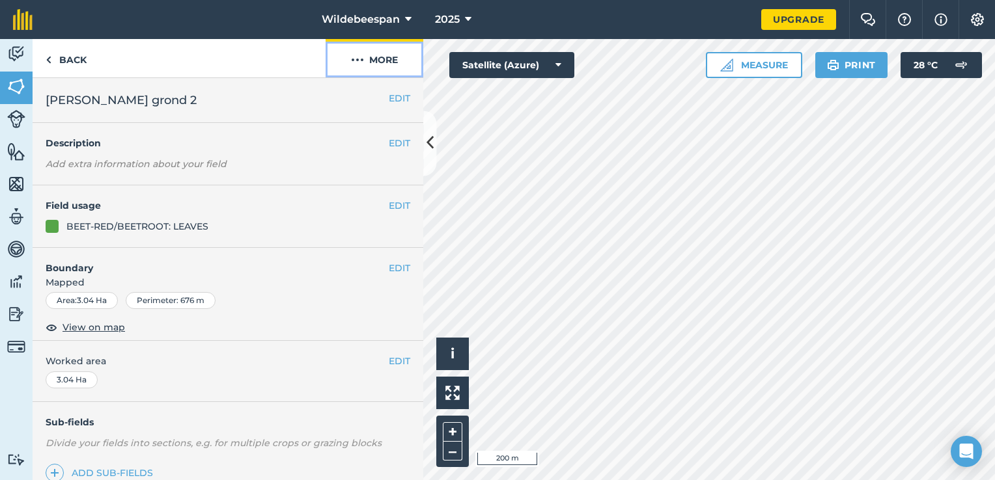
click at [370, 55] on button "More" at bounding box center [374, 58] width 98 height 38
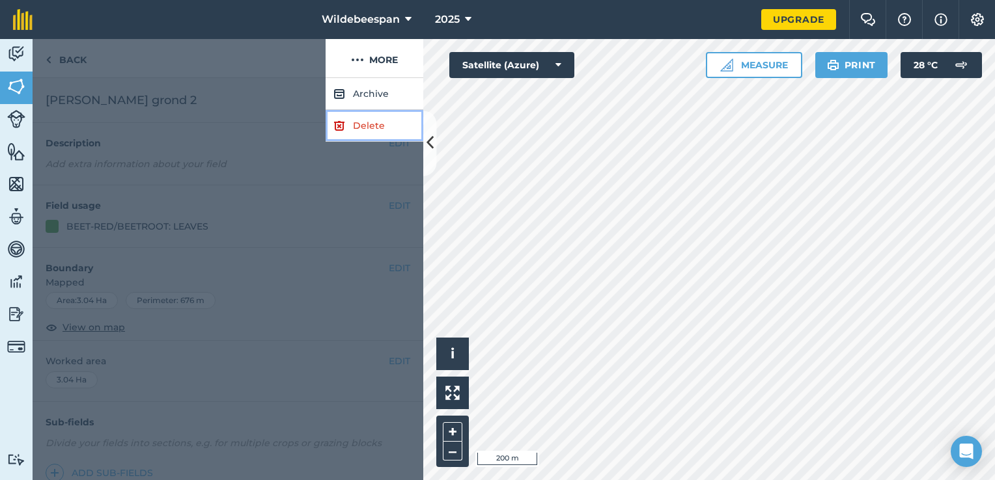
click at [366, 120] on link "Delete" at bounding box center [374, 126] width 98 height 32
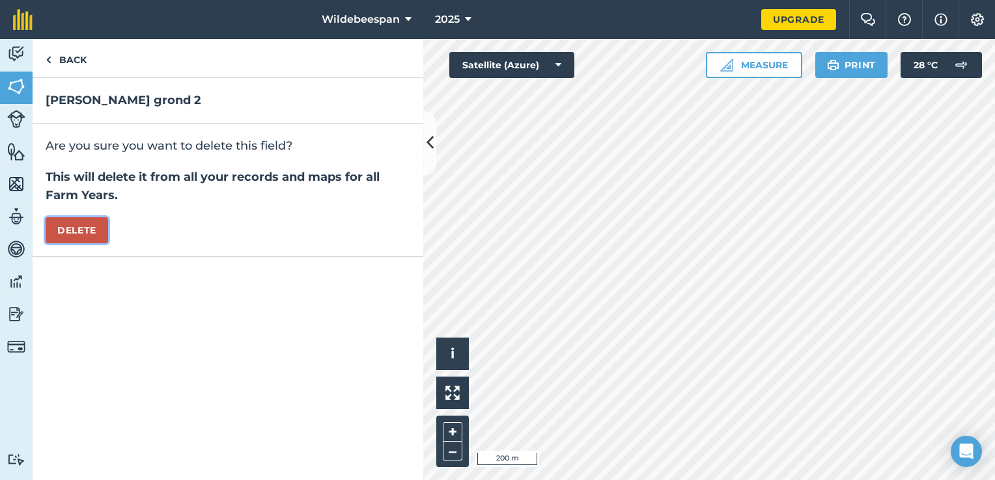
click at [75, 232] on button "Delete" at bounding box center [77, 230] width 62 height 26
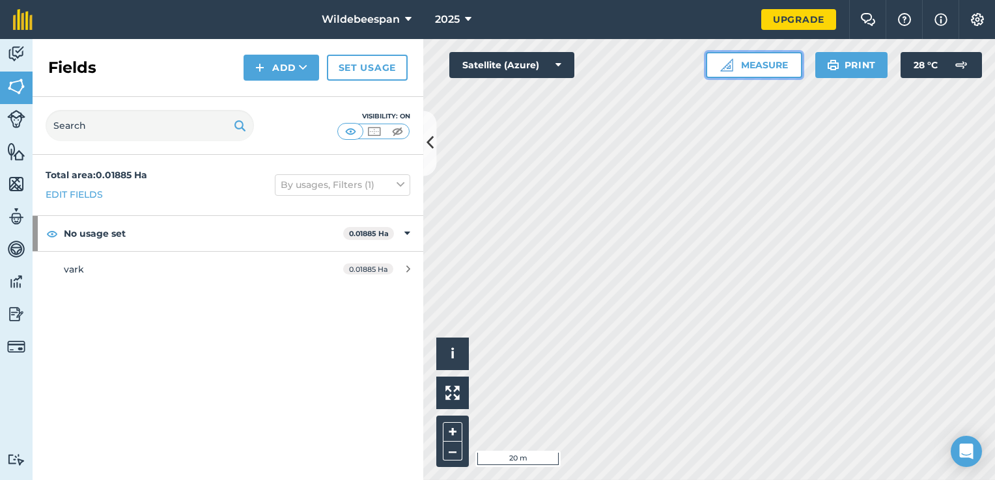
click at [765, 60] on button "Measure" at bounding box center [754, 65] width 96 height 26
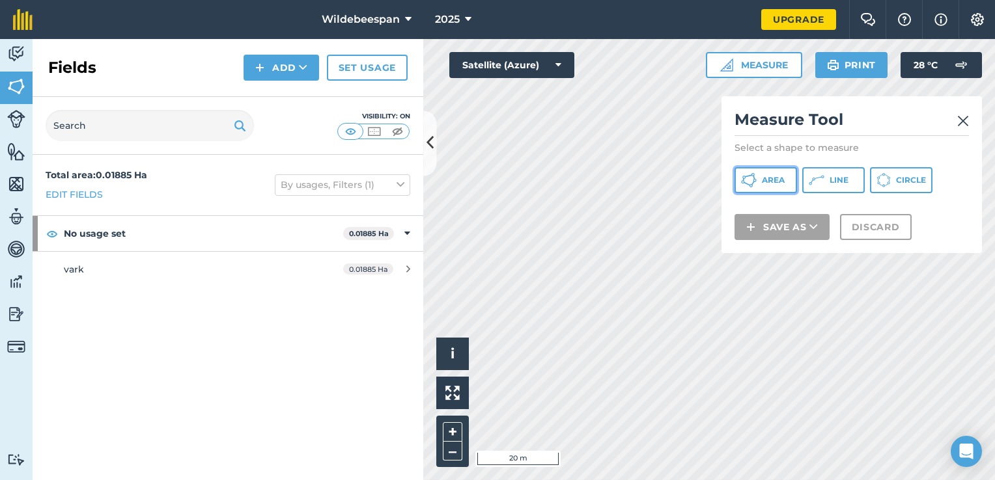
click at [768, 177] on span "Area" at bounding box center [773, 180] width 23 height 10
click at [728, 231] on div "Click to start drawing i © 2025 TomTom, Microsoft 20 m + – Satellite (Azure) Me…" at bounding box center [708, 259] width 571 height 441
click at [435, 151] on div "Activity Fields Livestock Features Maps Team Vehicles Data Reporting Billing Tu…" at bounding box center [497, 259] width 995 height 441
click at [789, 480] on html "Wildebeespan 2025 Upgrade Farm Chat Help Info Settings Map printing is not avai…" at bounding box center [497, 240] width 995 height 480
click at [745, 480] on html "Wildebeespan 2025 Upgrade Farm Chat Help Info Settings Map printing is not avai…" at bounding box center [497, 240] width 995 height 480
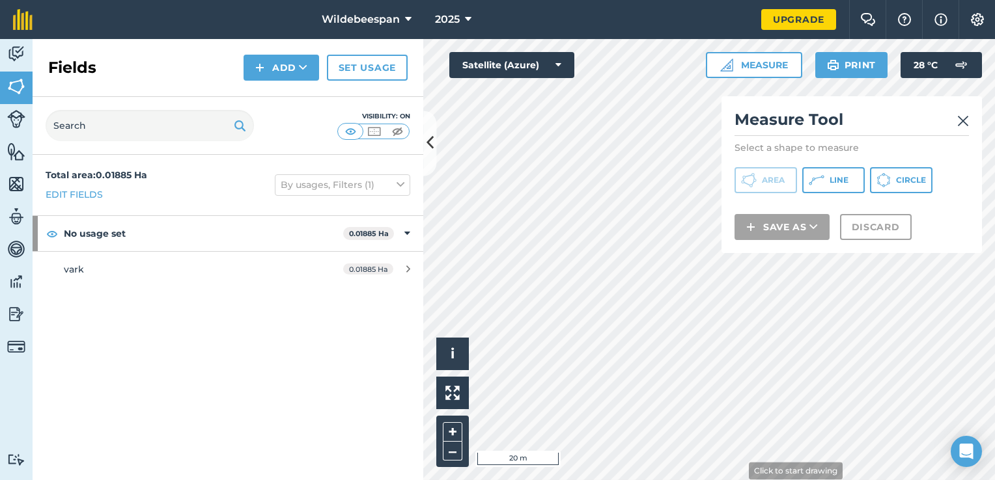
click at [736, 480] on html "Wildebeespan 2025 Upgrade Farm Chat Help Info Settings Map printing is not avai…" at bounding box center [497, 240] width 995 height 480
click at [613, 24] on div "Wildebeespan 2025 Upgrade Farm Chat Help Info Settings Map printing is not avai…" at bounding box center [497, 240] width 995 height 480
click at [647, 12] on div "Wildebeespan 2025 Upgrade Farm Chat Help Info Settings Map printing is not avai…" at bounding box center [497, 240] width 995 height 480
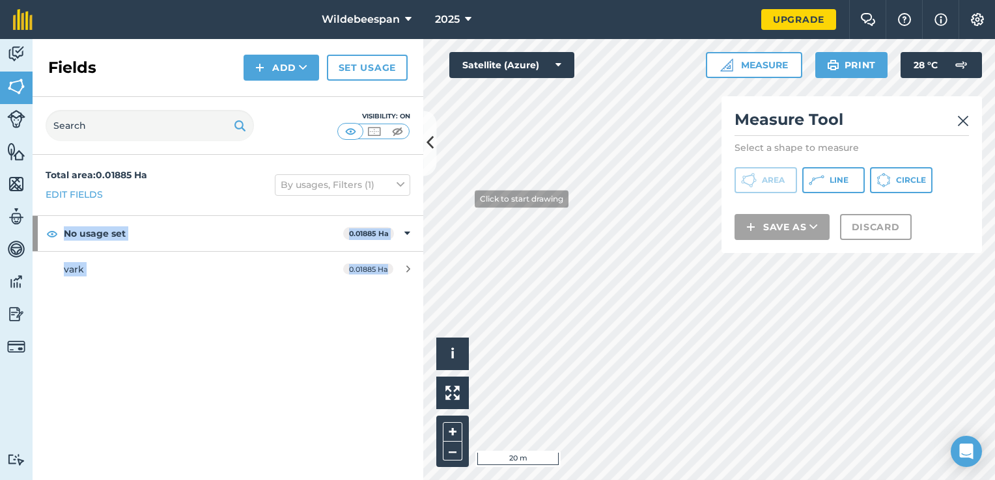
click at [448, 193] on div "Activity Fields Livestock Features Maps Team Vehicles Data Reporting Billing Tu…" at bounding box center [497, 259] width 995 height 441
click at [430, 136] on icon at bounding box center [429, 143] width 7 height 23
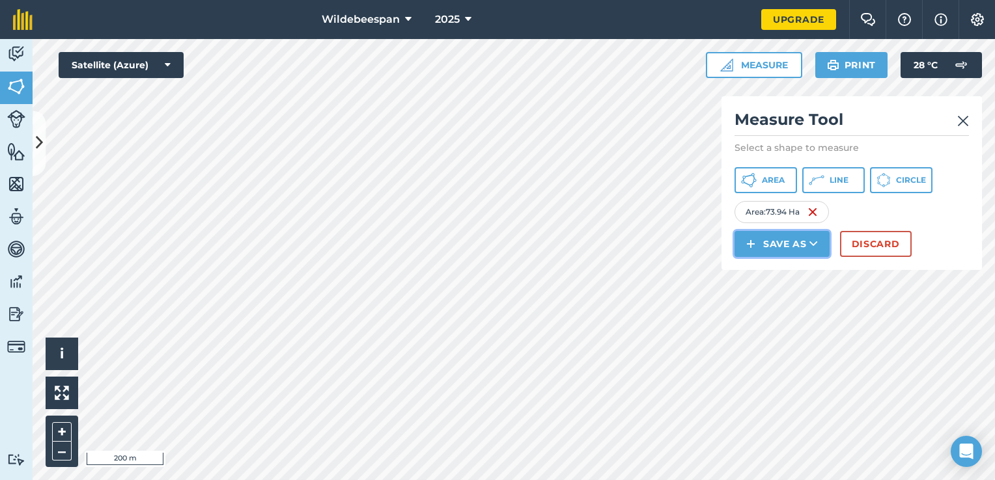
click at [798, 243] on button "Save as" at bounding box center [781, 244] width 95 height 26
click at [796, 272] on link "Field" at bounding box center [781, 273] width 91 height 29
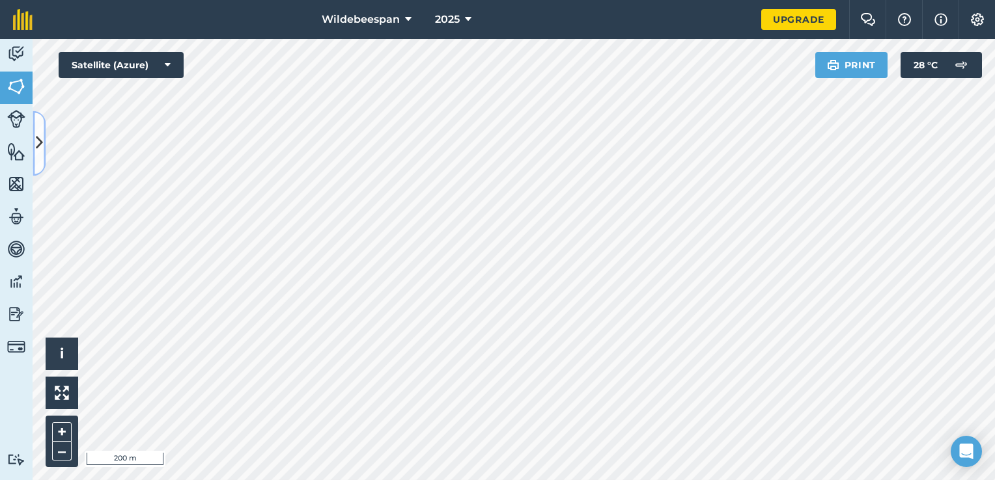
click at [33, 141] on button at bounding box center [39, 143] width 13 height 65
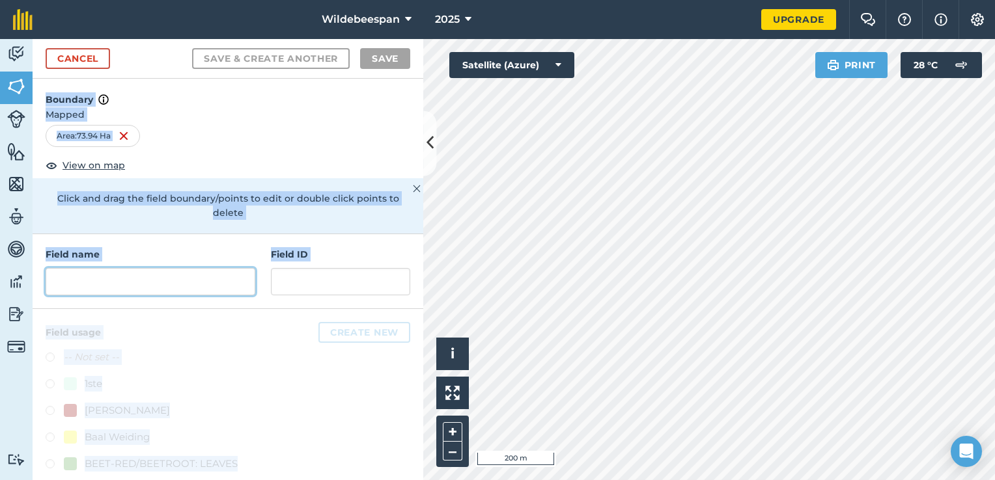
click at [146, 279] on input "text" at bounding box center [151, 281] width 210 height 27
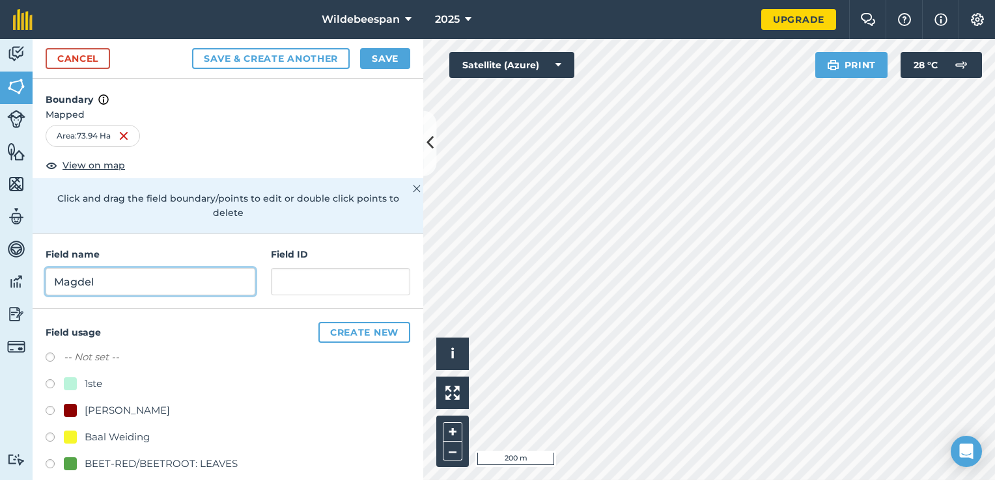
type input "Magdel"
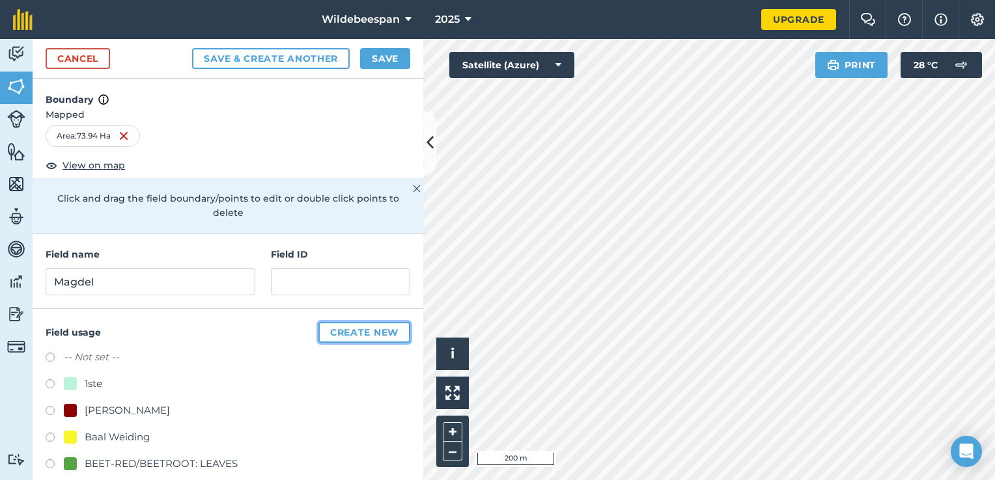
click at [361, 329] on button "Create new" at bounding box center [364, 332] width 92 height 21
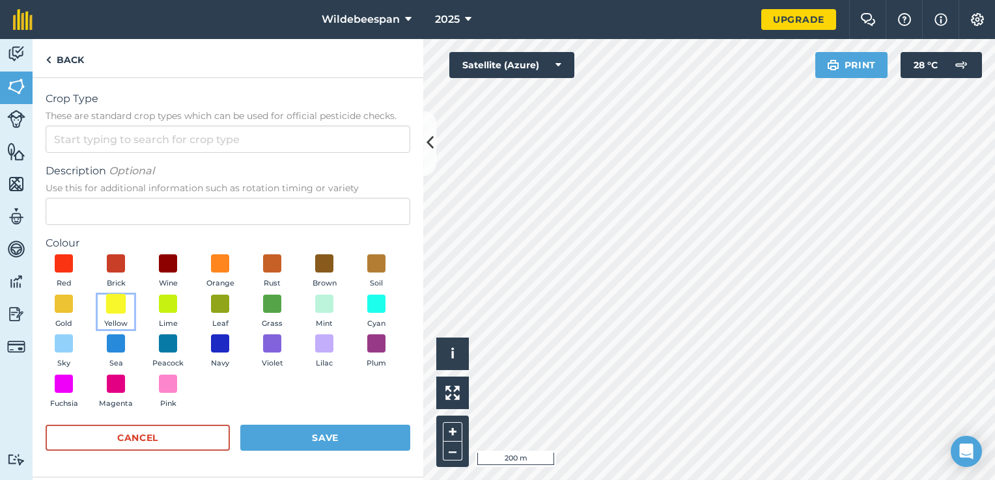
click at [115, 303] on span at bounding box center [116, 304] width 20 height 20
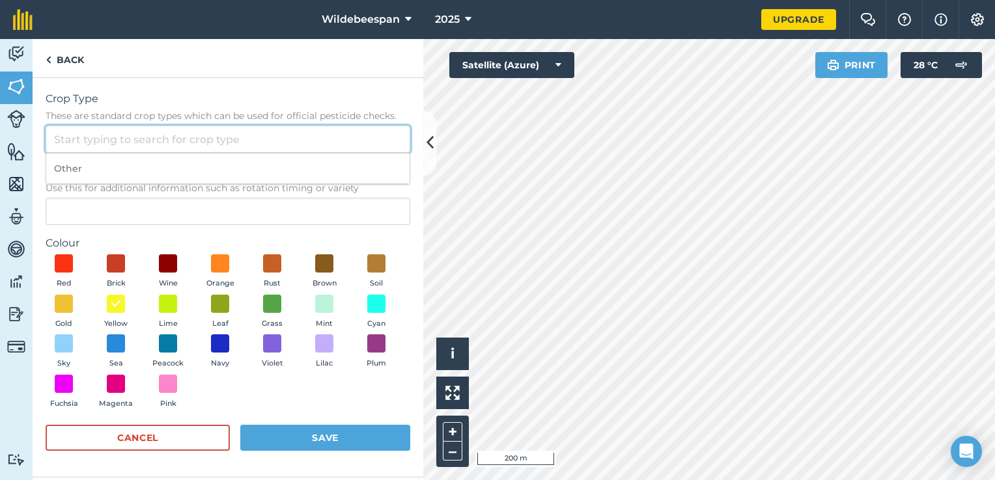
click at [182, 139] on input "Crop Type These are standard crop types which can be used for official pesticid…" at bounding box center [228, 139] width 365 height 27
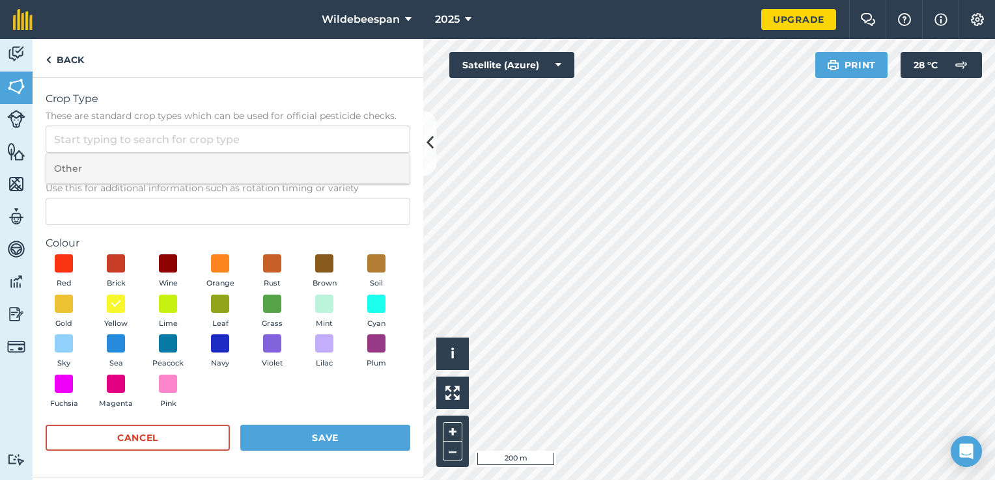
click at [166, 167] on li "Other" at bounding box center [227, 169] width 363 height 31
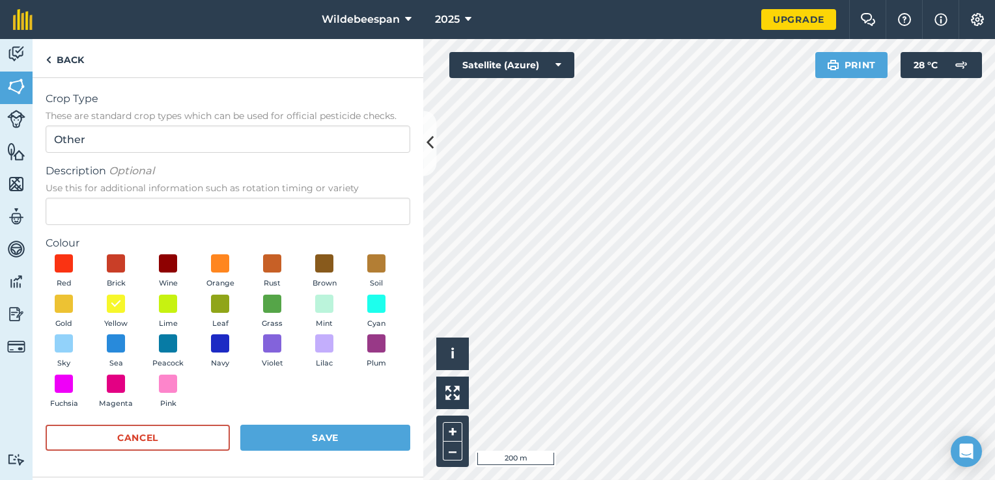
type input "Other"
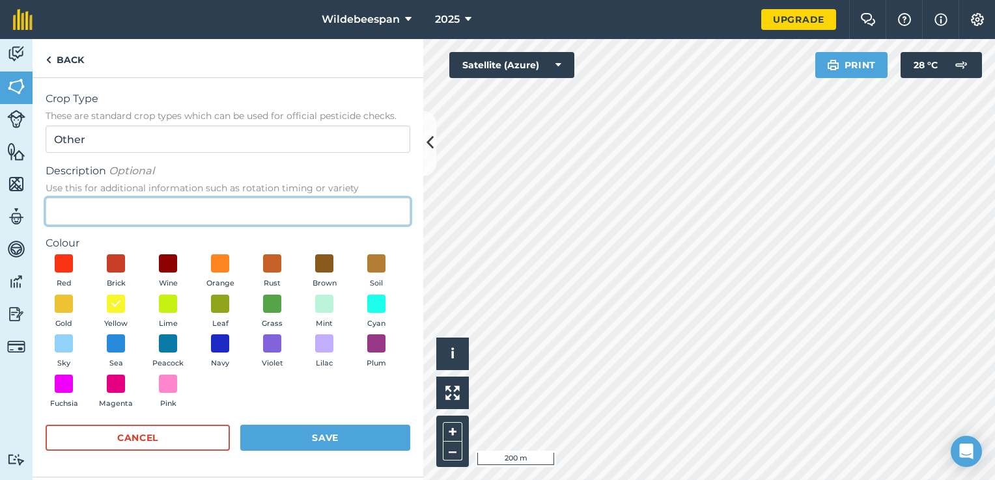
click at [155, 210] on input "Description Optional Use this for additional information such as rotation timin…" at bounding box center [228, 211] width 365 height 27
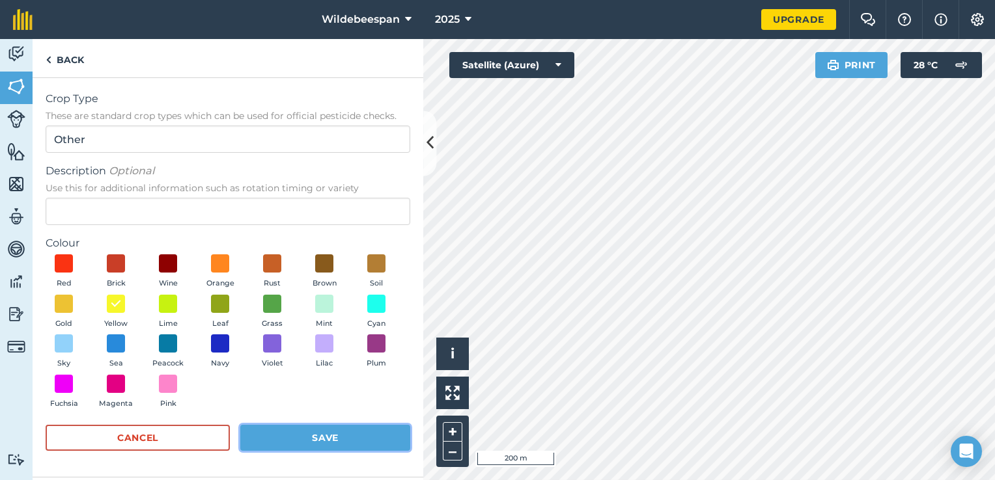
click at [316, 435] on button "Save" at bounding box center [325, 438] width 170 height 26
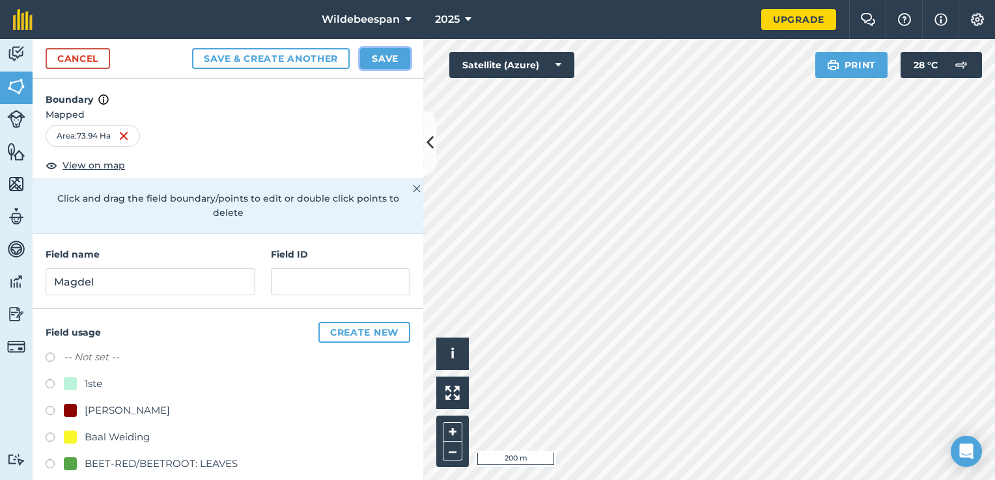
click at [389, 54] on button "Save" at bounding box center [385, 58] width 50 height 21
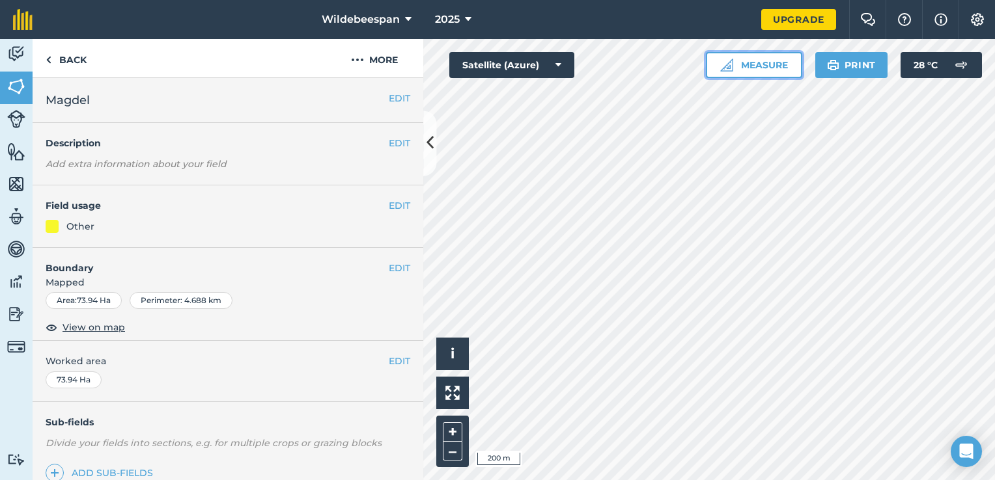
click at [775, 63] on button "Measure" at bounding box center [754, 65] width 96 height 26
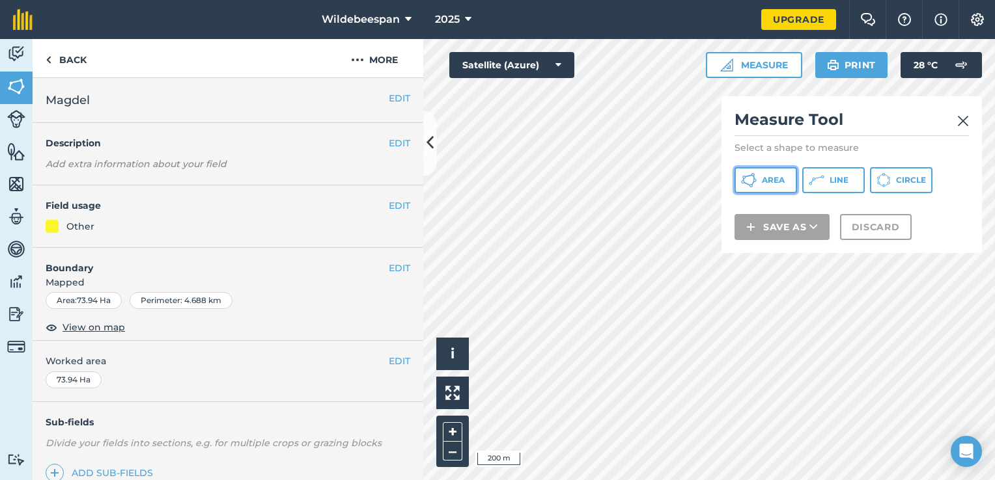
click at [778, 177] on span "Area" at bounding box center [773, 180] width 23 height 10
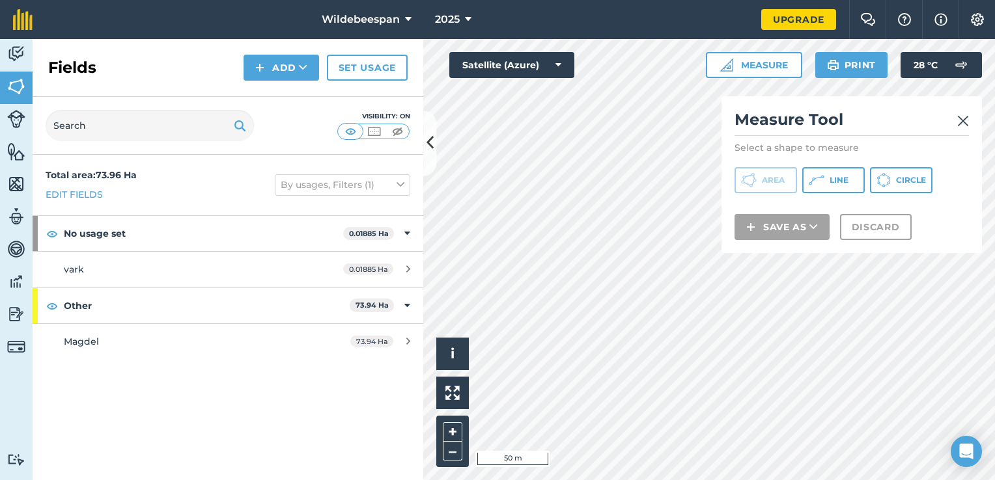
click at [548, 71] on div "Click to start drawing i © 2025 TomTom, Microsoft 50 m + – Satellite (Azure) Me…" at bounding box center [708, 259] width 571 height 441
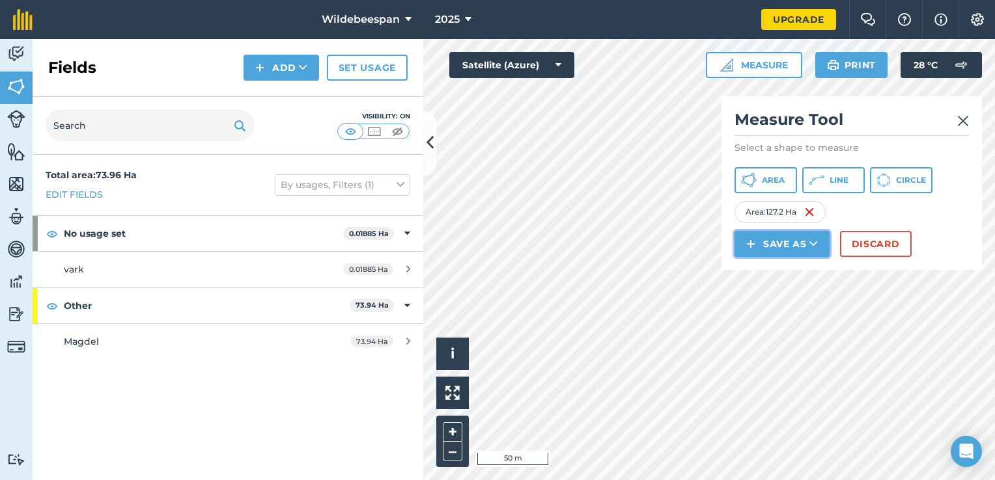
click at [818, 241] on button "Save as" at bounding box center [781, 244] width 95 height 26
click at [788, 269] on link "Field" at bounding box center [781, 273] width 91 height 29
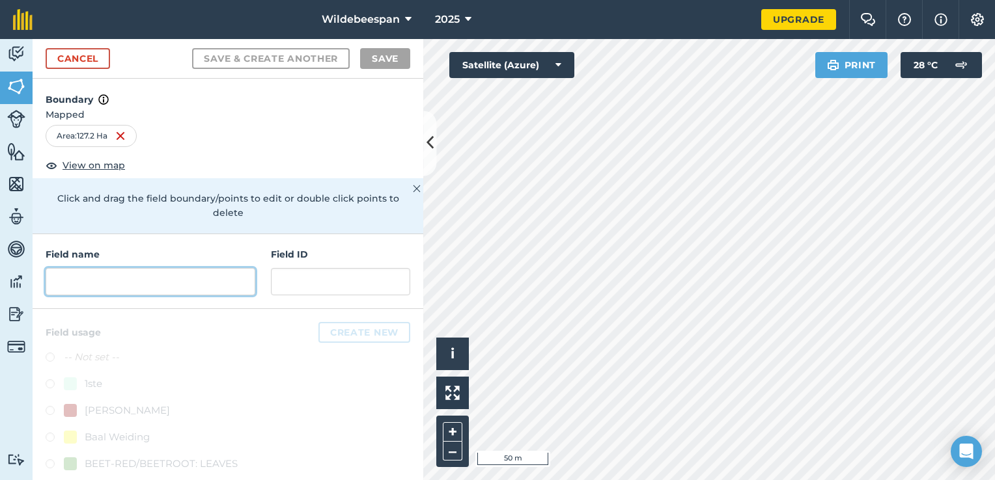
click at [135, 281] on input "text" at bounding box center [151, 281] width 210 height 27
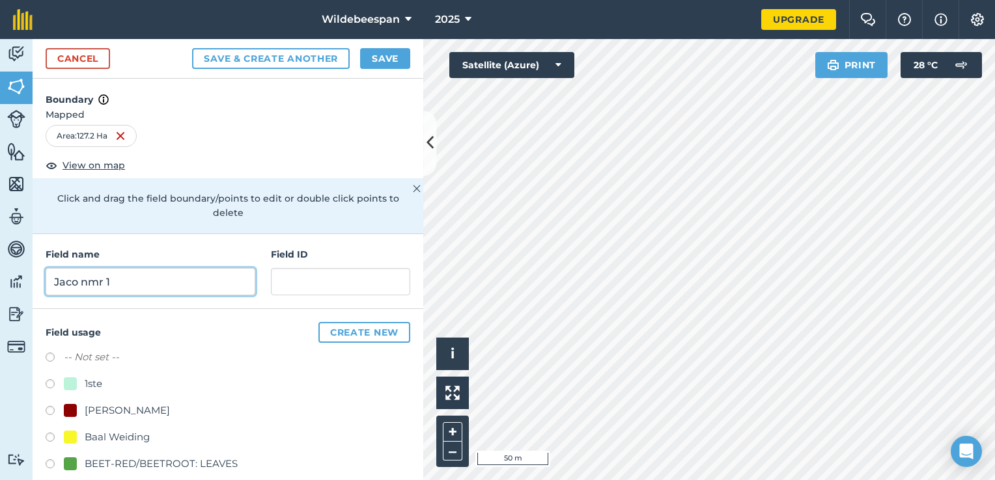
type input "Jaco nmr 1"
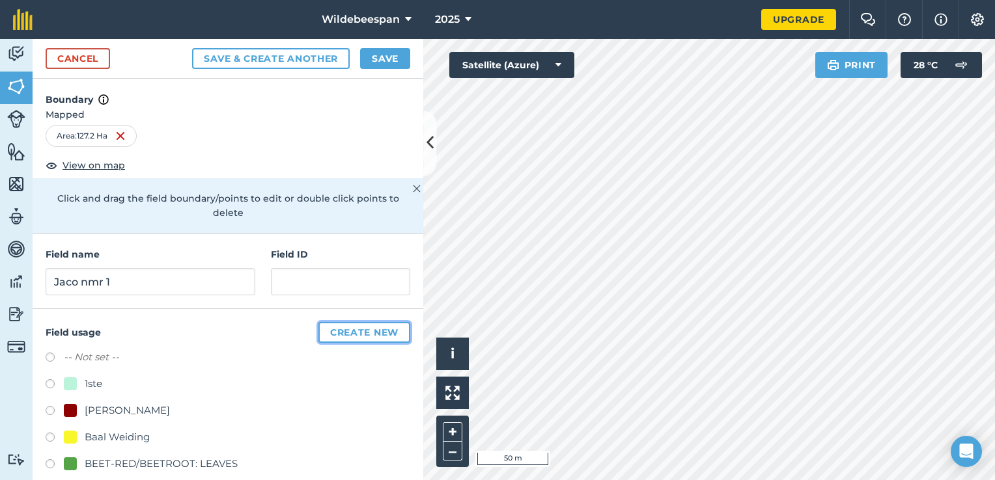
click at [341, 335] on button "Create new" at bounding box center [364, 332] width 92 height 21
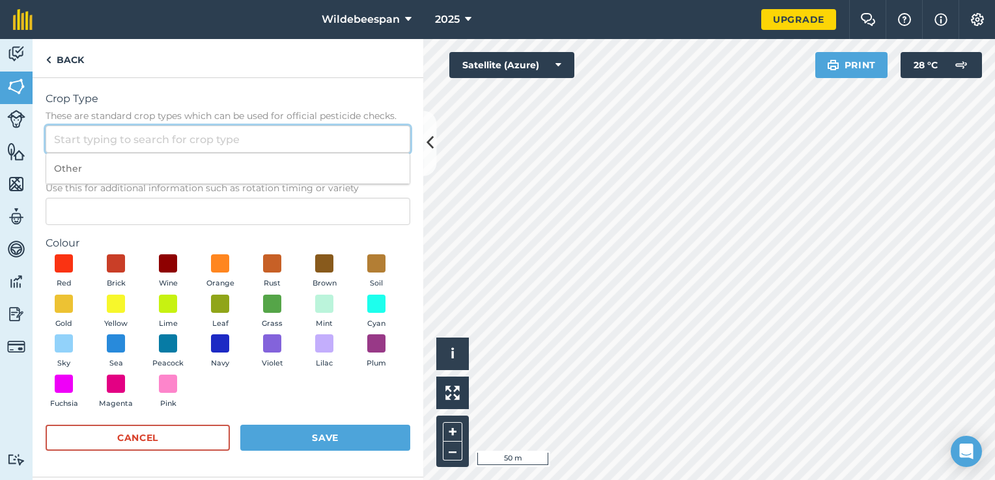
click at [197, 142] on input "Crop Type These are standard crop types which can be used for official pesticid…" at bounding box center [228, 139] width 365 height 27
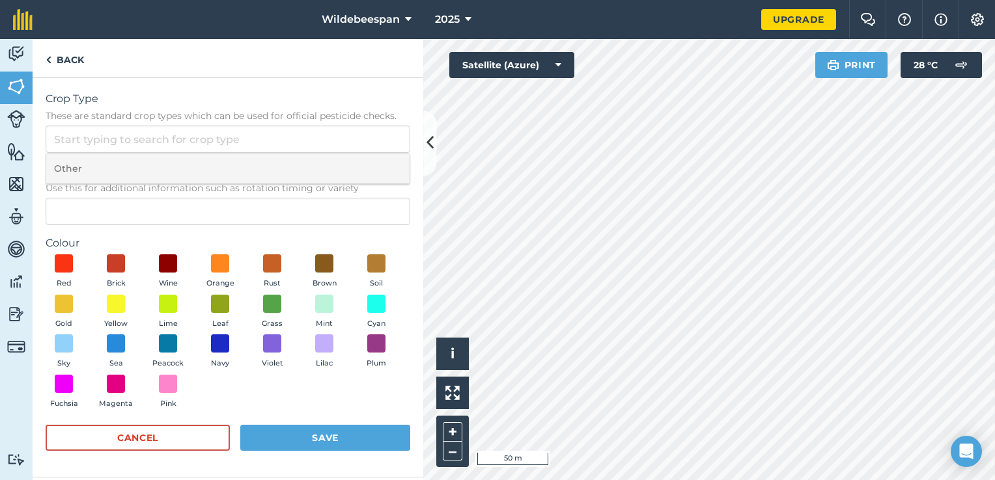
click at [173, 159] on li "Other" at bounding box center [227, 169] width 363 height 31
type input "Other"
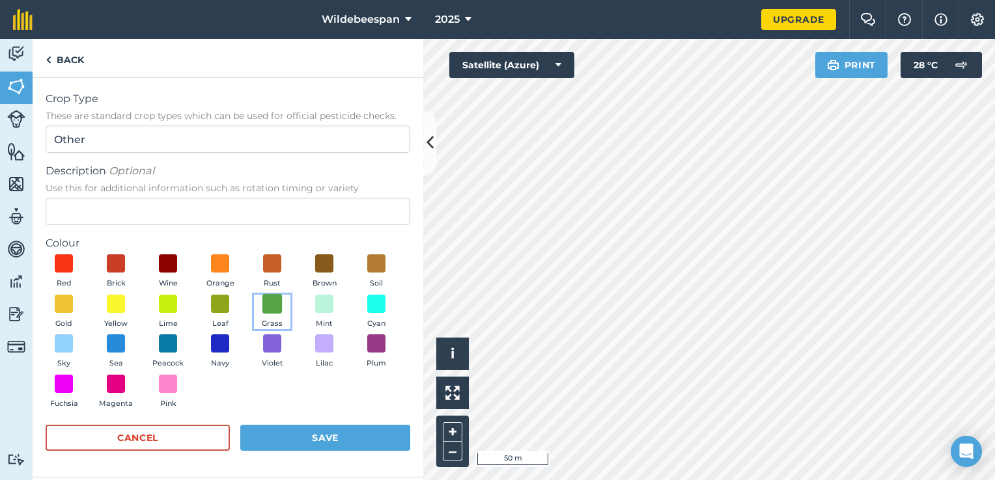
click at [270, 303] on span at bounding box center [272, 304] width 20 height 20
click at [333, 434] on button "Save" at bounding box center [325, 438] width 170 height 26
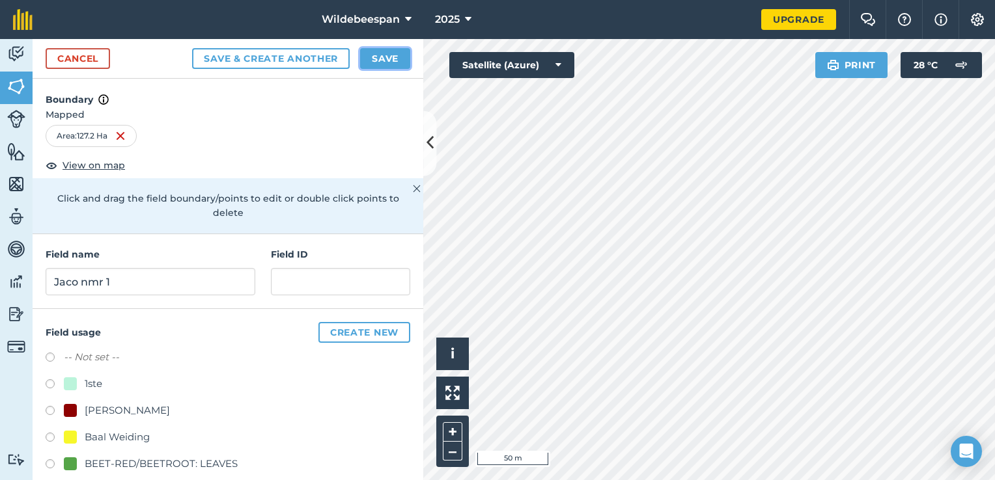
click at [388, 55] on button "Save" at bounding box center [385, 58] width 50 height 21
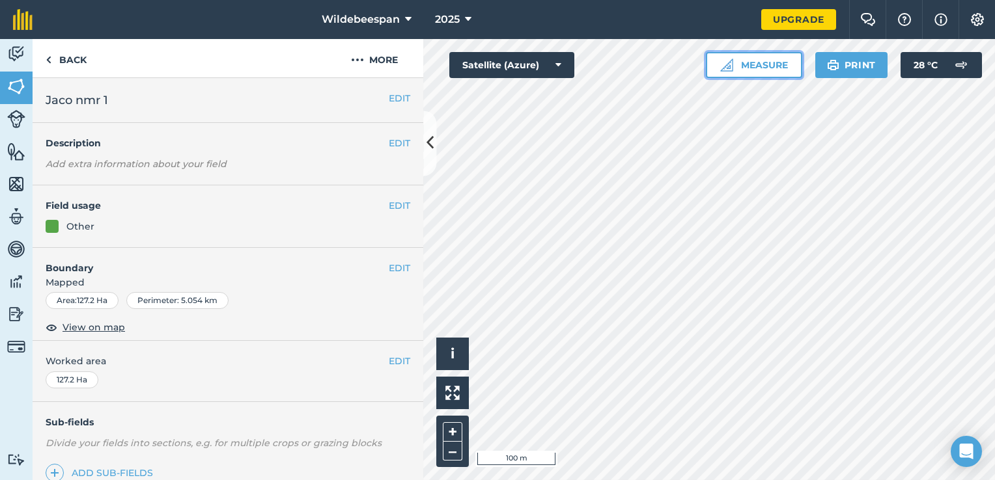
click at [775, 65] on button "Measure" at bounding box center [754, 65] width 96 height 26
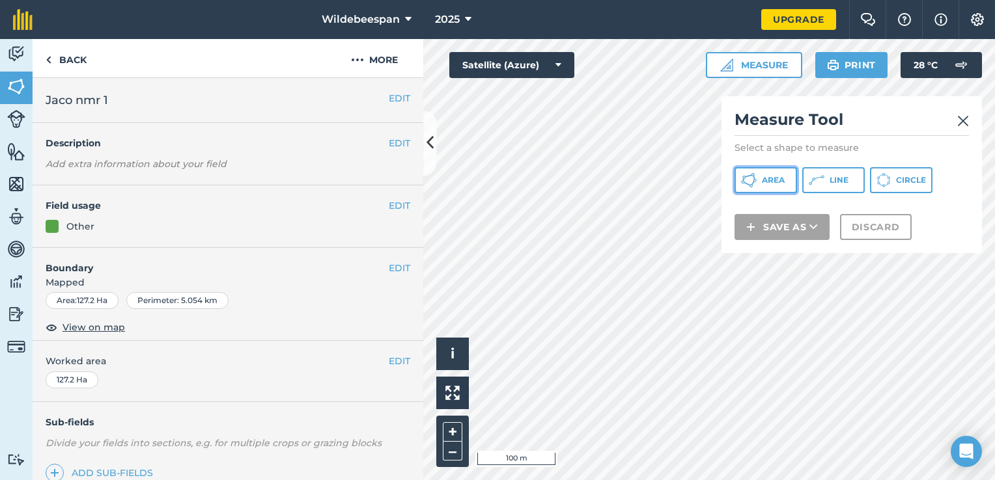
click at [781, 173] on button "Area" at bounding box center [765, 180] width 62 height 26
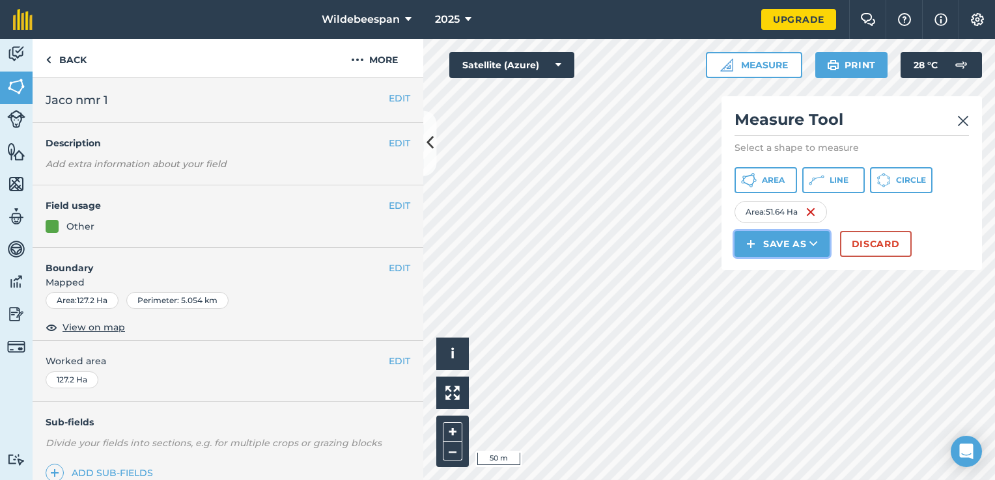
click at [812, 240] on icon at bounding box center [813, 244] width 8 height 13
click at [792, 266] on link "Field" at bounding box center [781, 273] width 91 height 29
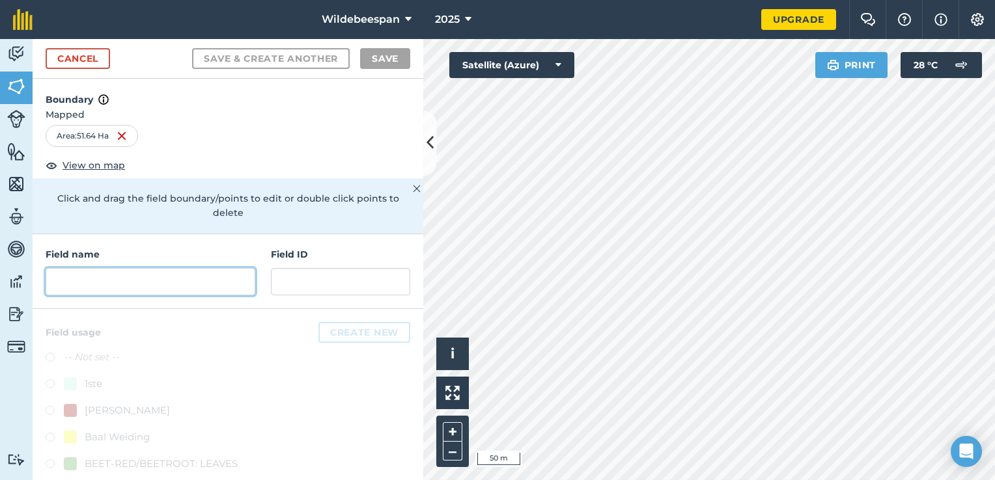
click at [144, 282] on input "text" at bounding box center [151, 281] width 210 height 27
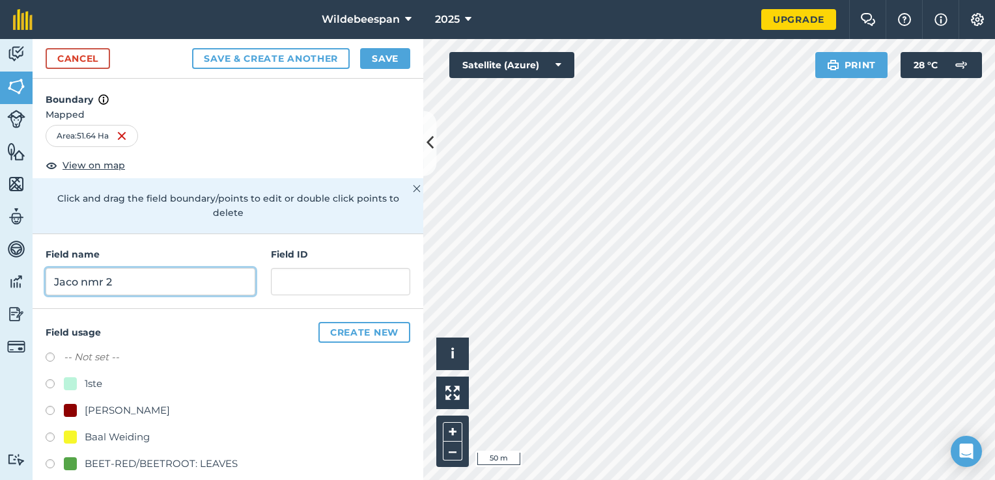
type input "Jaco nmr 2"
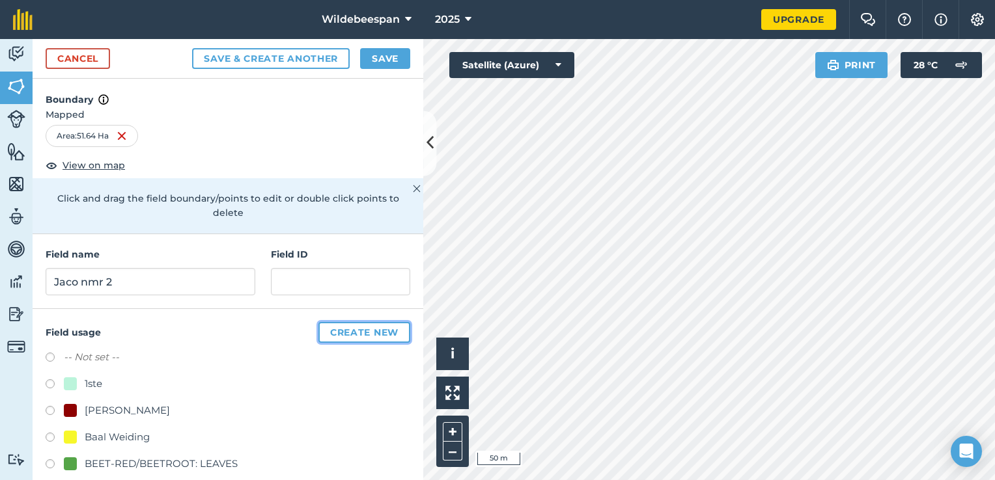
click at [355, 331] on button "Create new" at bounding box center [364, 332] width 92 height 21
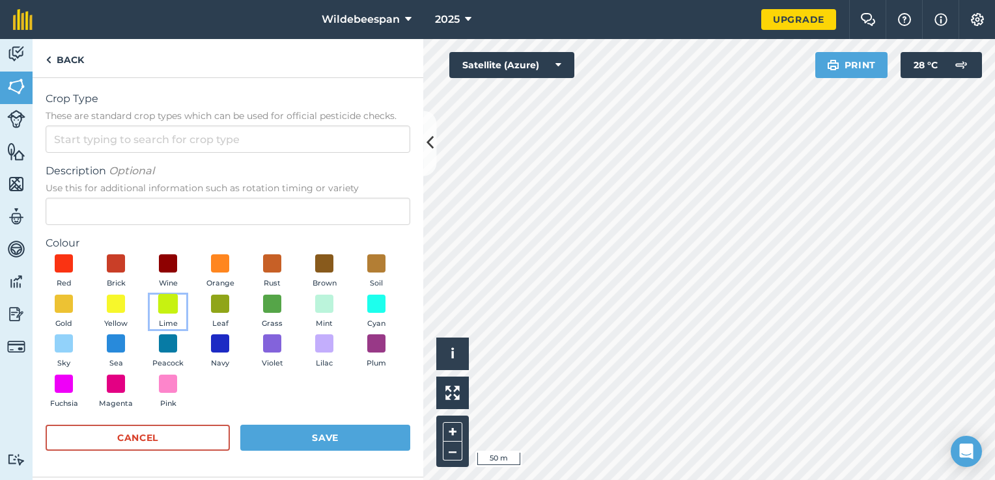
click at [168, 299] on span at bounding box center [168, 304] width 20 height 20
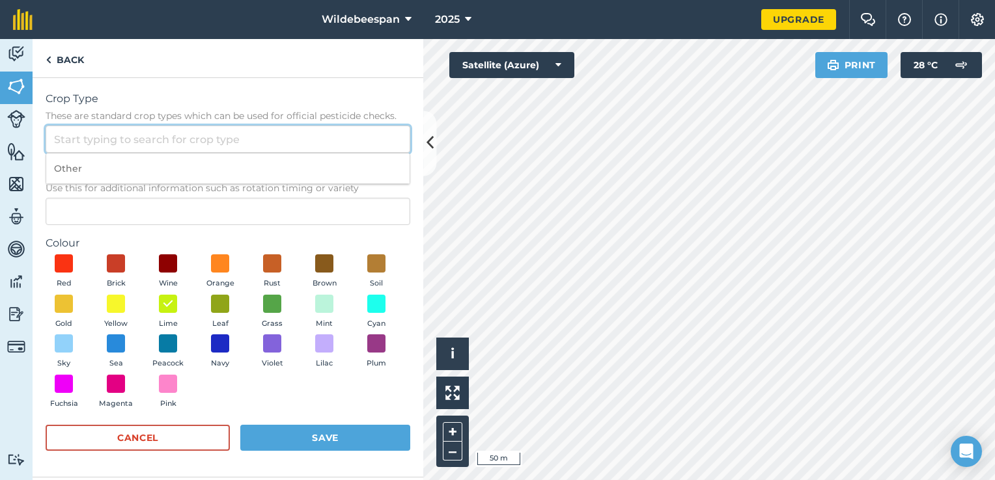
click at [191, 139] on input "Crop Type These are standard crop types which can be used for official pesticid…" at bounding box center [228, 139] width 365 height 27
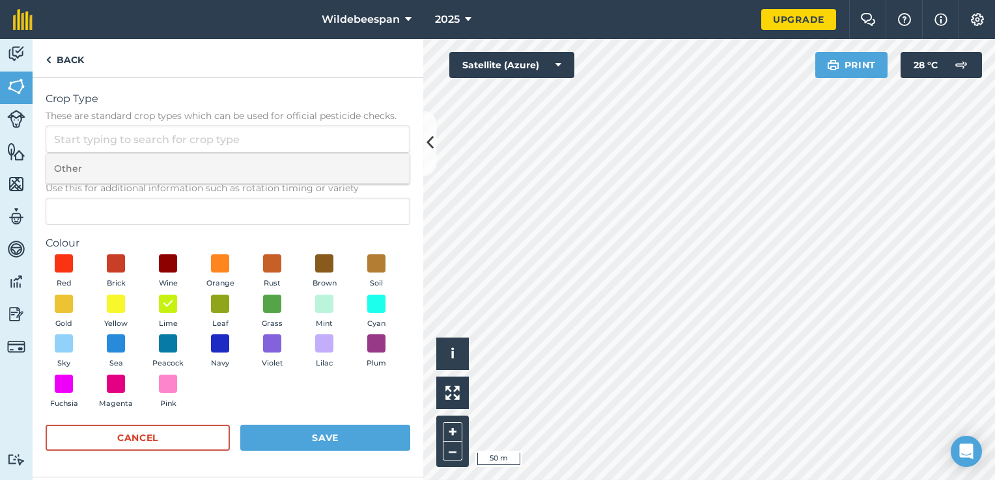
click at [180, 163] on li "Other" at bounding box center [227, 169] width 363 height 31
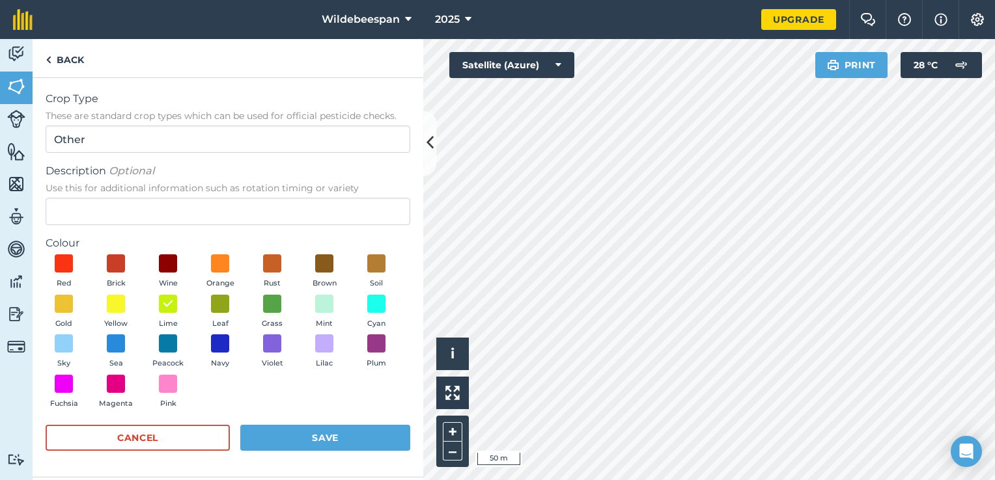
type input "Other"
click at [337, 433] on button "Save" at bounding box center [325, 438] width 170 height 26
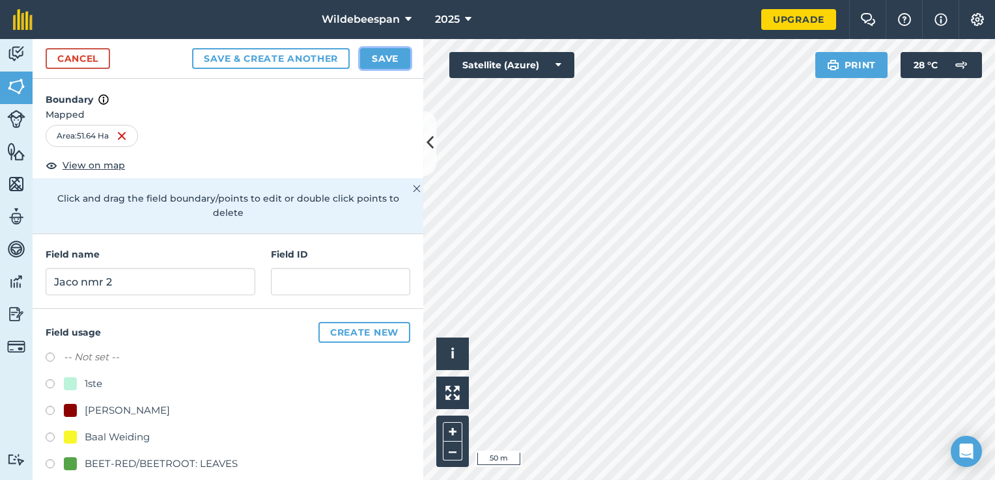
click at [387, 53] on button "Save" at bounding box center [385, 58] width 50 height 21
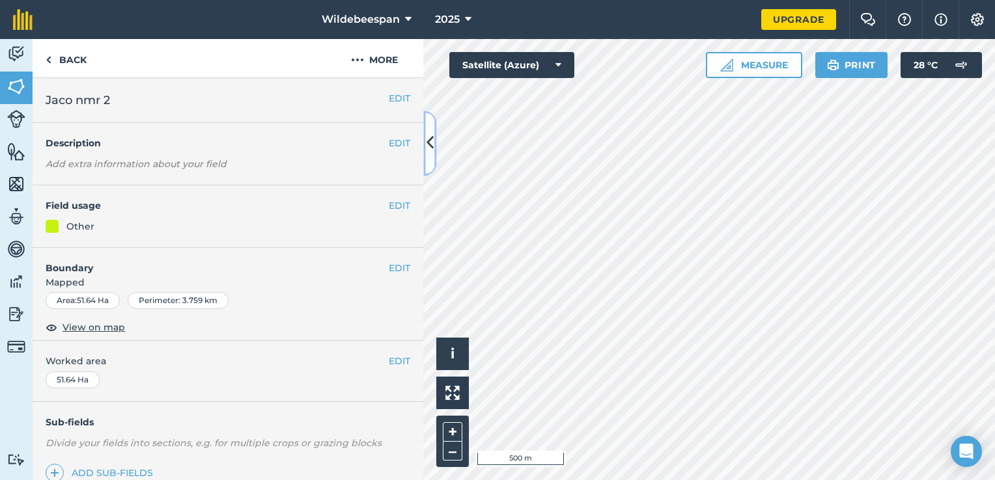
click at [427, 137] on icon at bounding box center [429, 143] width 7 height 23
